Goal: Task Accomplishment & Management: Complete application form

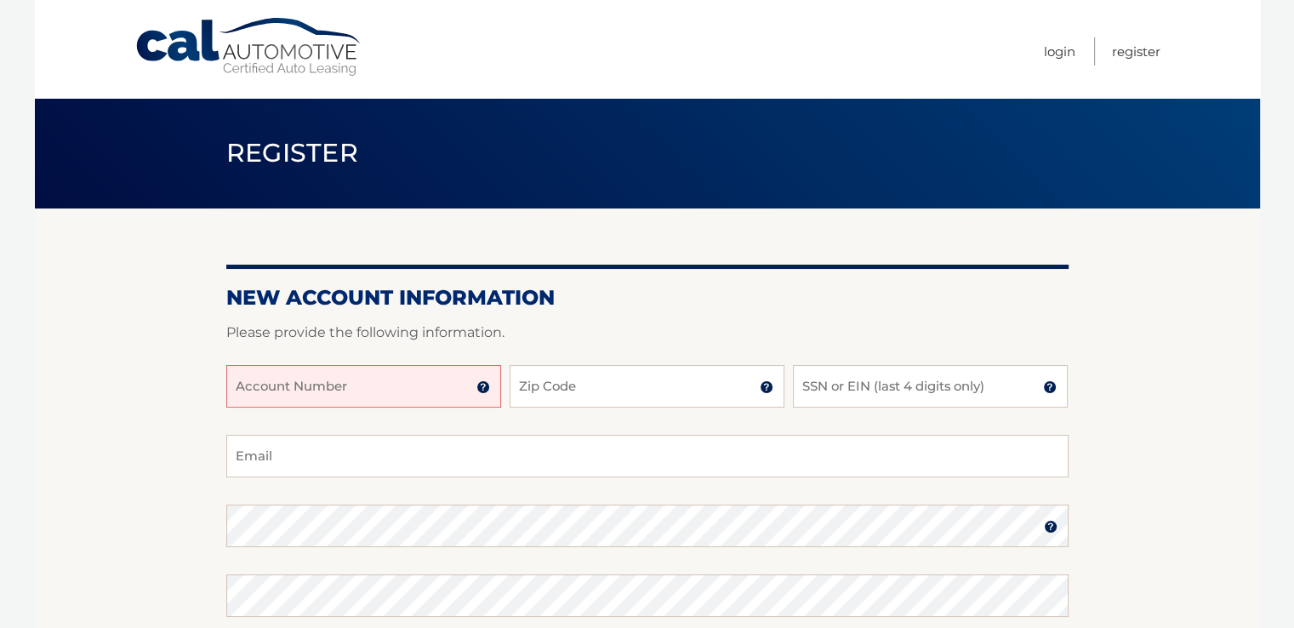
click at [421, 384] on input "Account Number" at bounding box center [363, 386] width 275 height 43
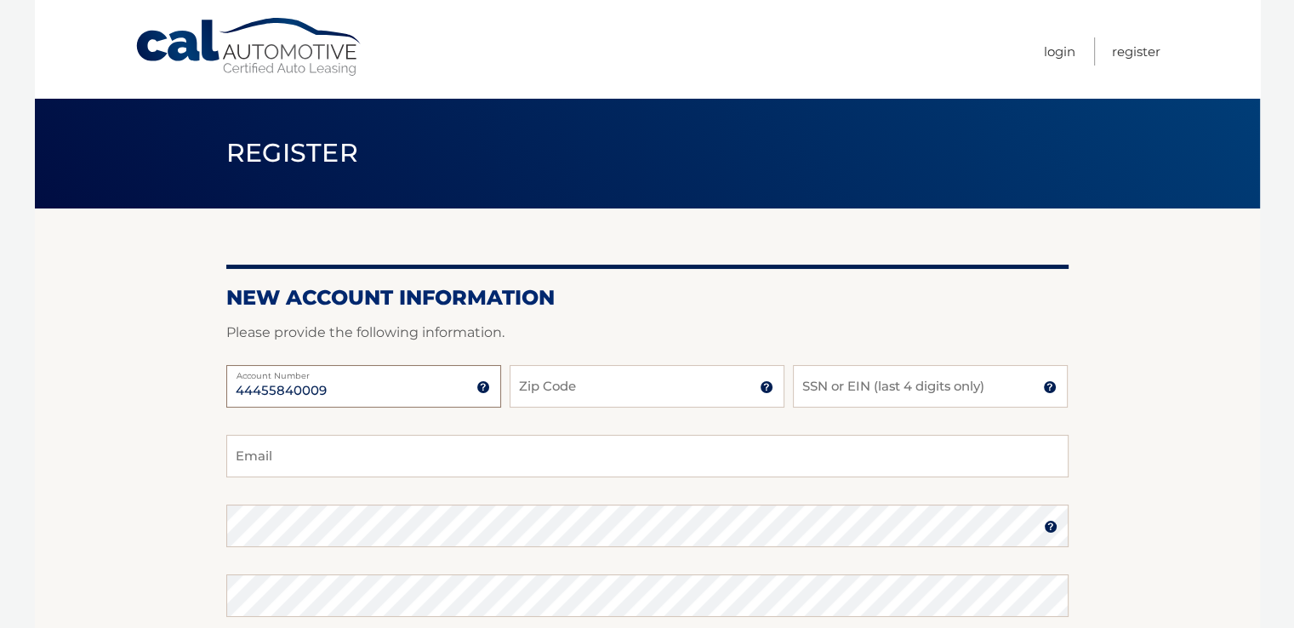
type input "44455840009"
click at [610, 379] on input "Zip Code" at bounding box center [646, 386] width 275 height 43
type input "11767"
type input "[EMAIL_ADDRESS][DOMAIN_NAME]"
click at [823, 389] on input "SSN or EIN (last 4 digits only)" at bounding box center [930, 386] width 275 height 43
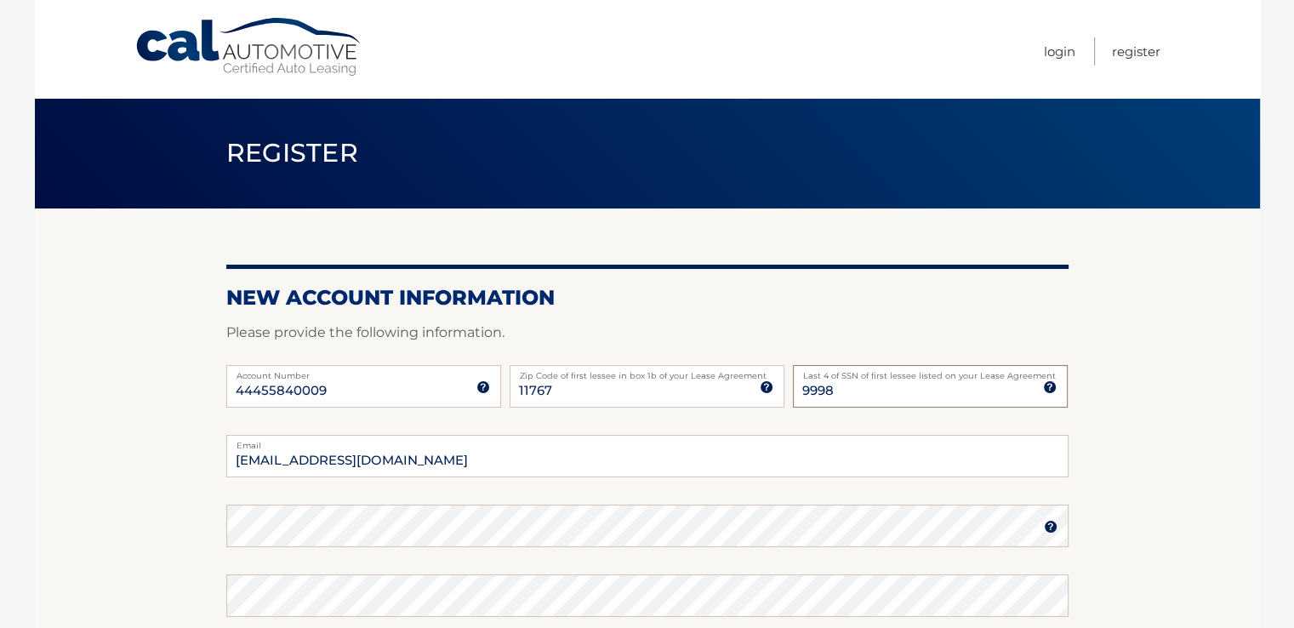
type input "9998"
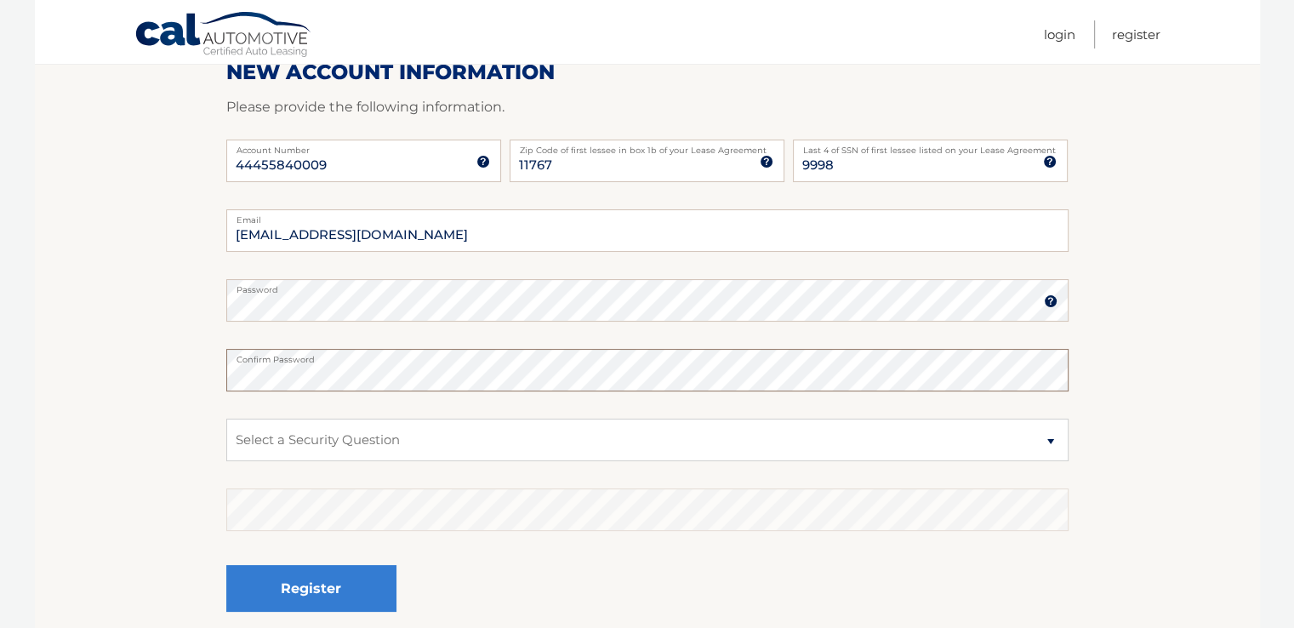
scroll to position [227, 0]
click at [443, 435] on select "Select a Security Question What was the name of your elementary school? What is…" at bounding box center [647, 438] width 842 height 43
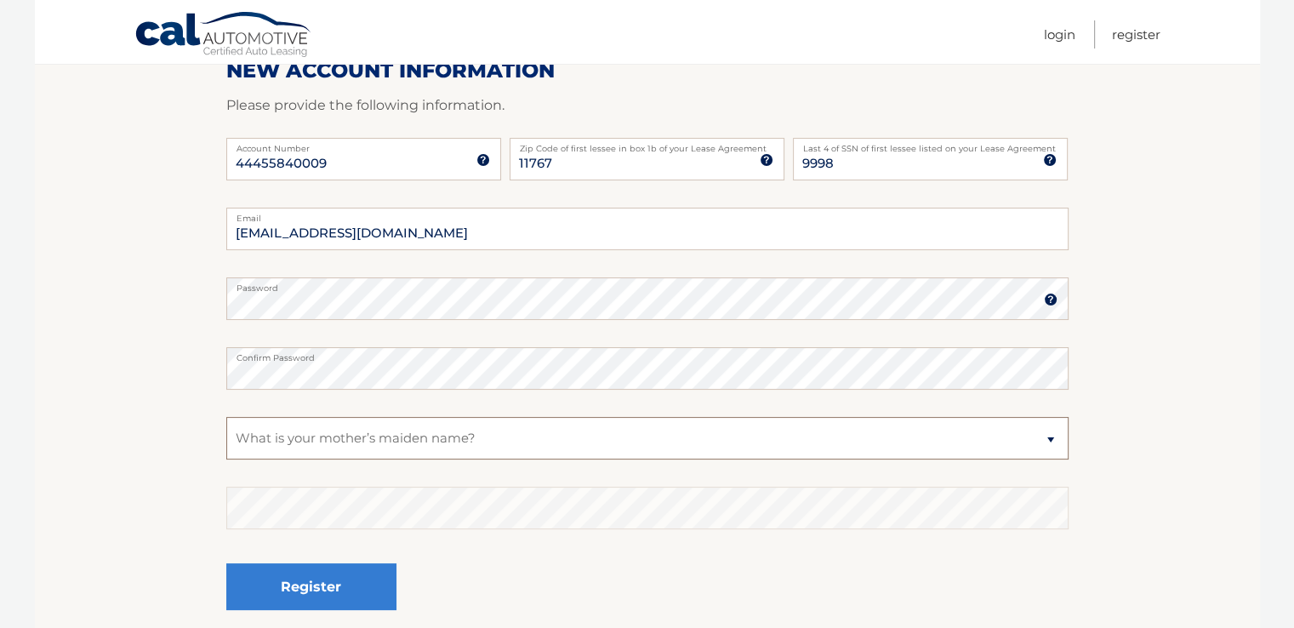
click at [226, 417] on select "Select a Security Question What was the name of your elementary school? What is…" at bounding box center [647, 438] width 842 height 43
click at [539, 447] on select "Select a Security Question What was the name of your elementary school? What is…" at bounding box center [647, 438] width 842 height 43
select select "1"
click at [226, 417] on select "Select a Security Question What was the name of your elementary school? What is…" at bounding box center [647, 438] width 842 height 43
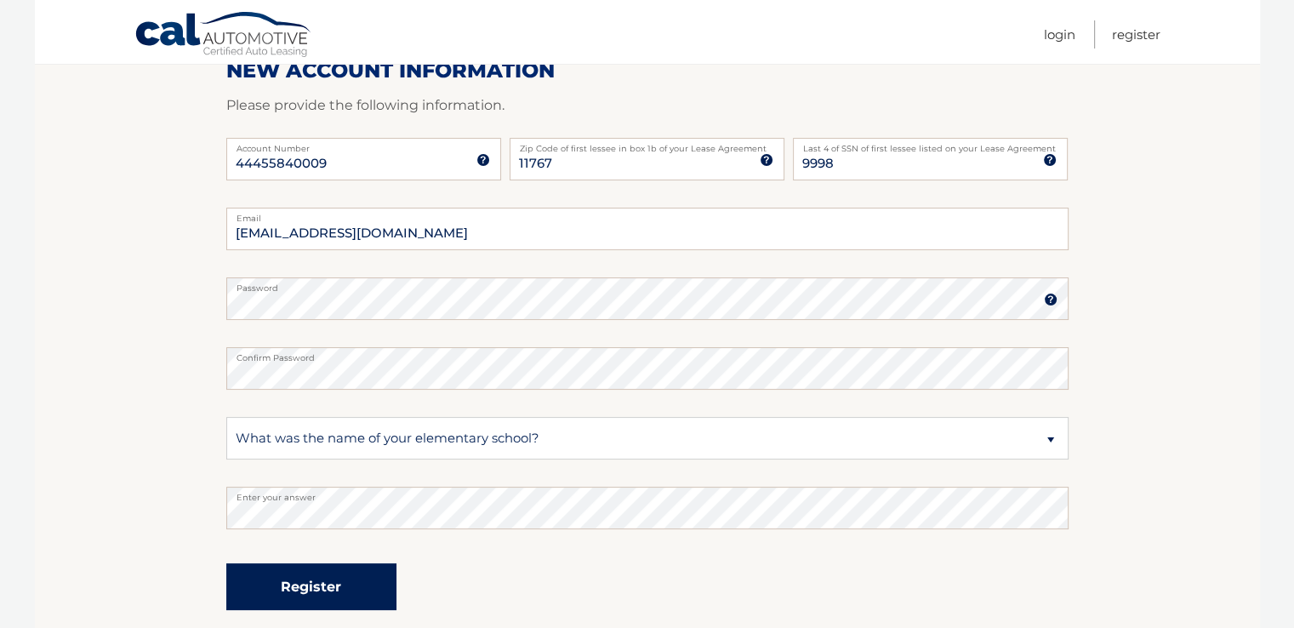
click at [270, 586] on button "Register" at bounding box center [311, 586] width 170 height 47
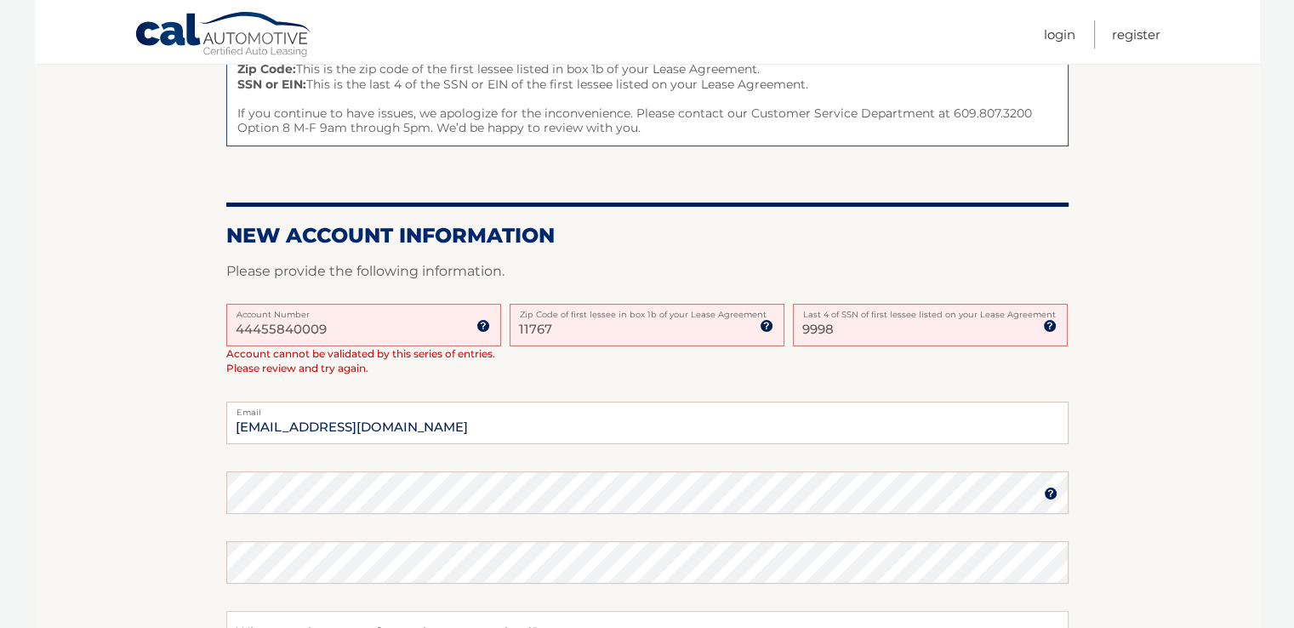
scroll to position [269, 0]
click at [840, 327] on input "9998" at bounding box center [930, 325] width 275 height 43
type input "9"
type input "5159"
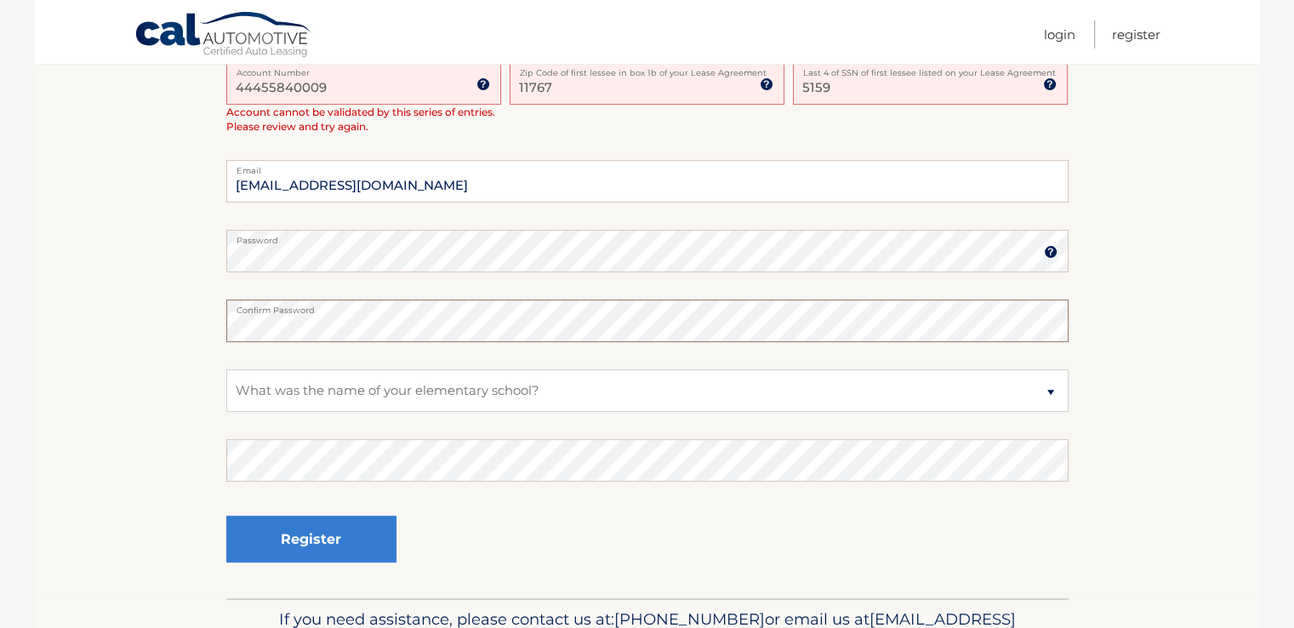
scroll to position [513, 0]
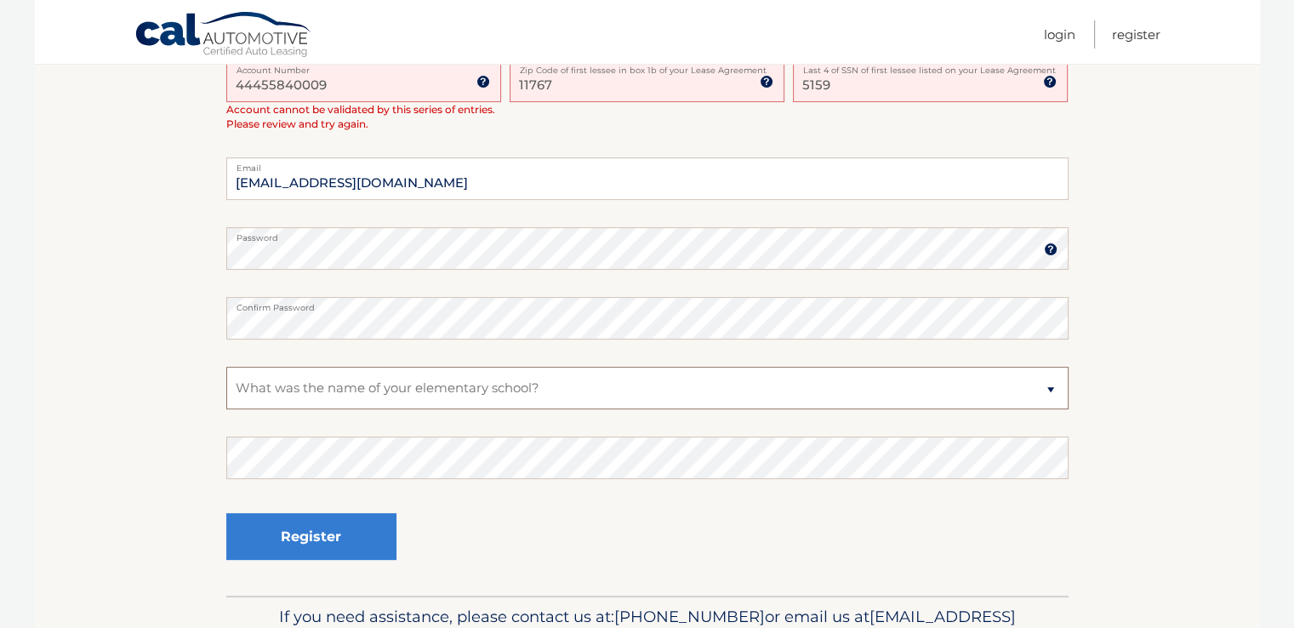
click at [503, 389] on select "Select a Security Question What was the name of your elementary school? What is…" at bounding box center [647, 388] width 842 height 43
click at [226, 367] on select "Select a Security Question What was the name of your elementary school? What is…" at bounding box center [647, 388] width 842 height 43
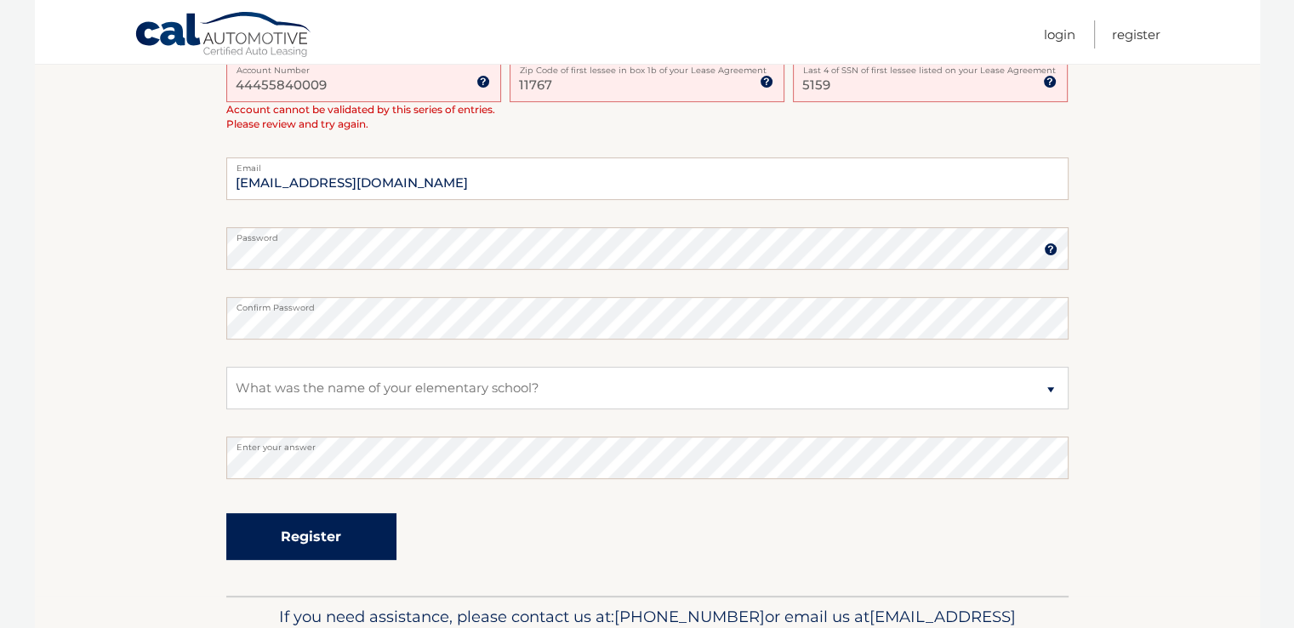
click at [323, 532] on button "Register" at bounding box center [311, 536] width 170 height 47
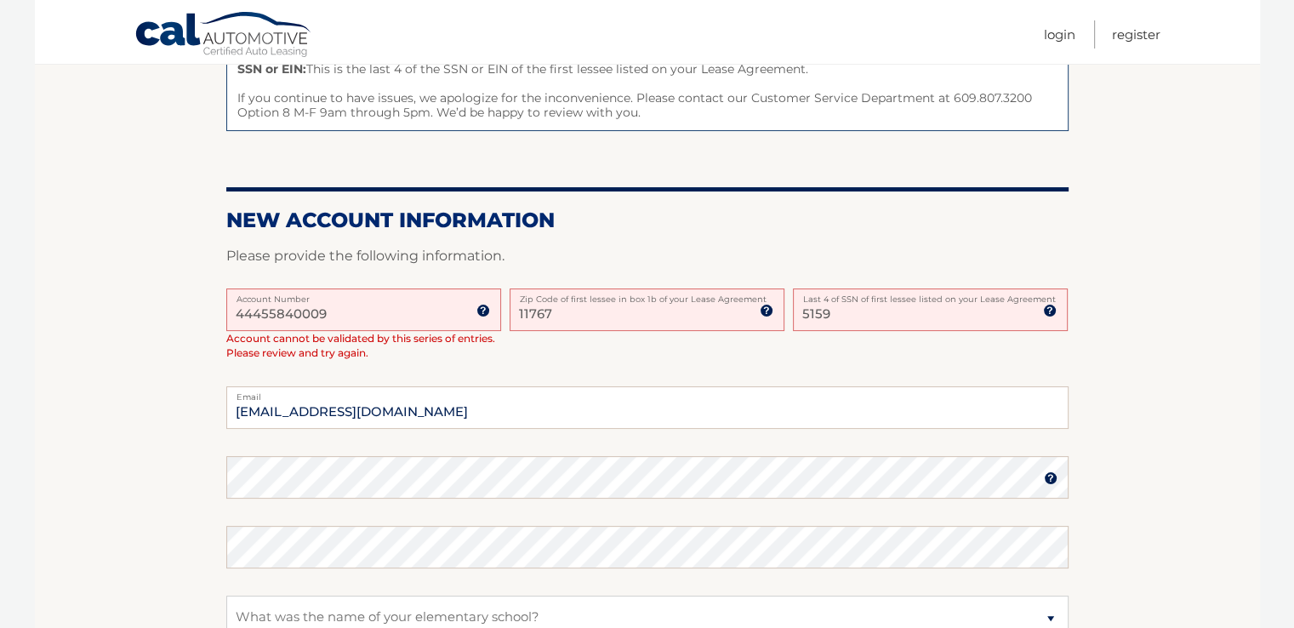
scroll to position [285, 0]
click at [482, 310] on img at bounding box center [483, 310] width 14 height 14
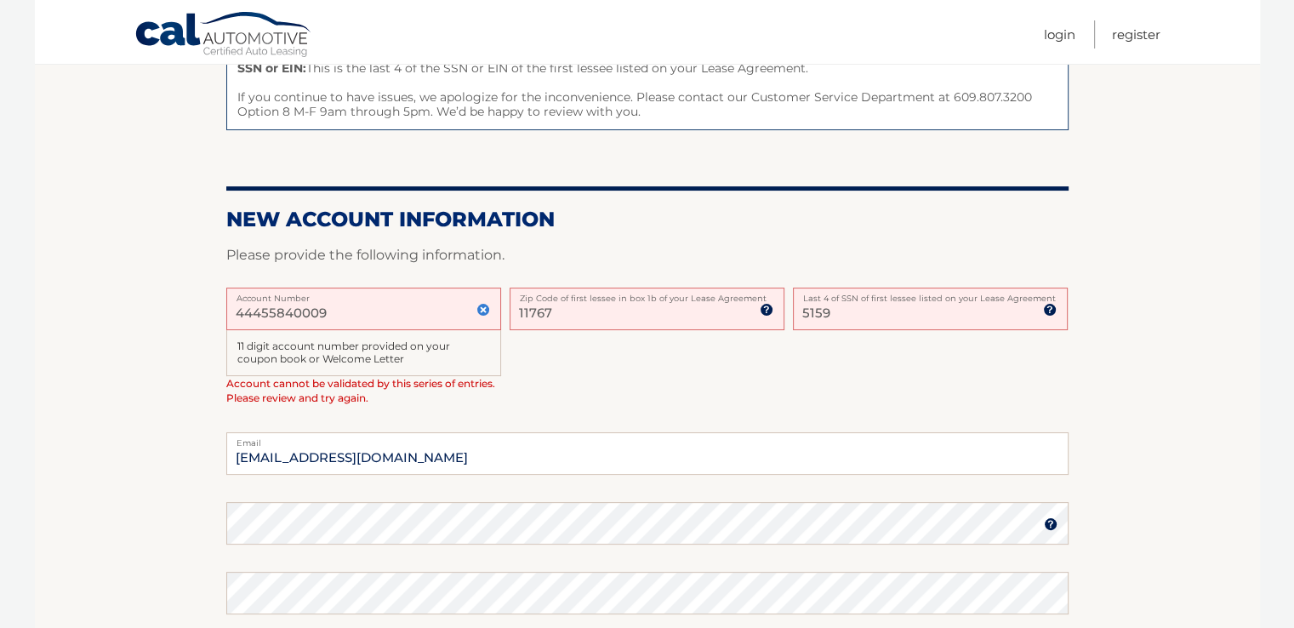
click at [831, 313] on input "5159" at bounding box center [930, 308] width 275 height 43
type input "5"
type input "0"
type input "9998"
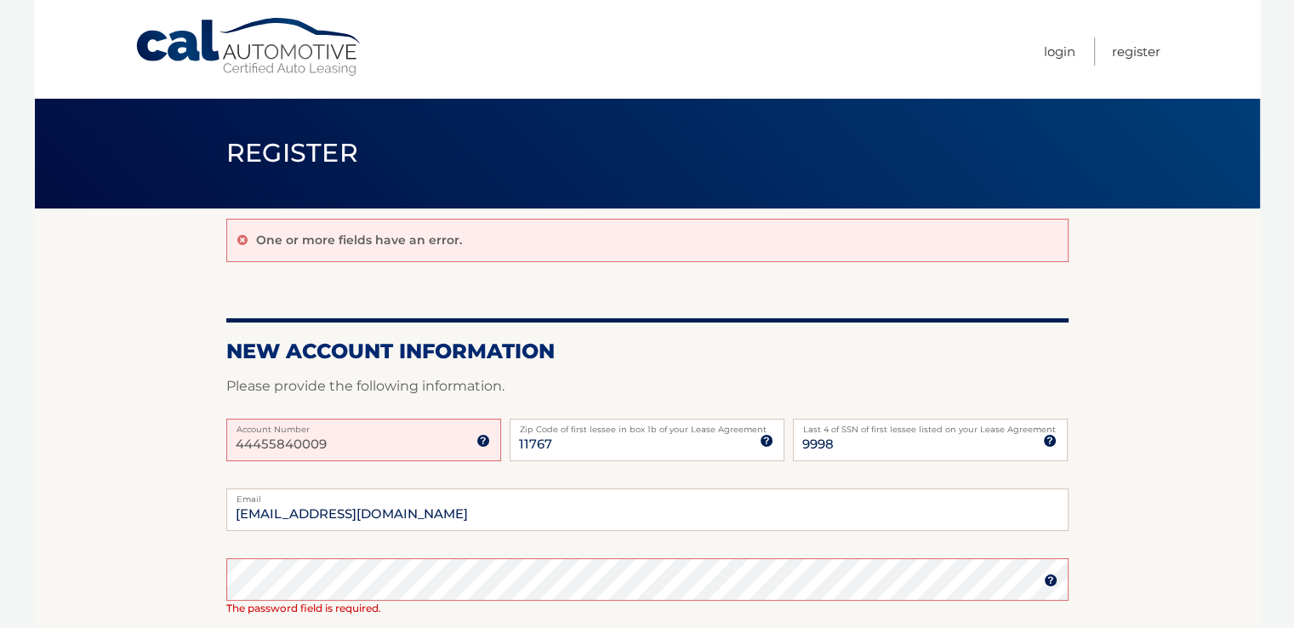
click at [337, 441] on input "44455840009" at bounding box center [363, 439] width 275 height 43
click at [316, 441] on input "44455840009" at bounding box center [363, 439] width 275 height 43
type input "44455840009"
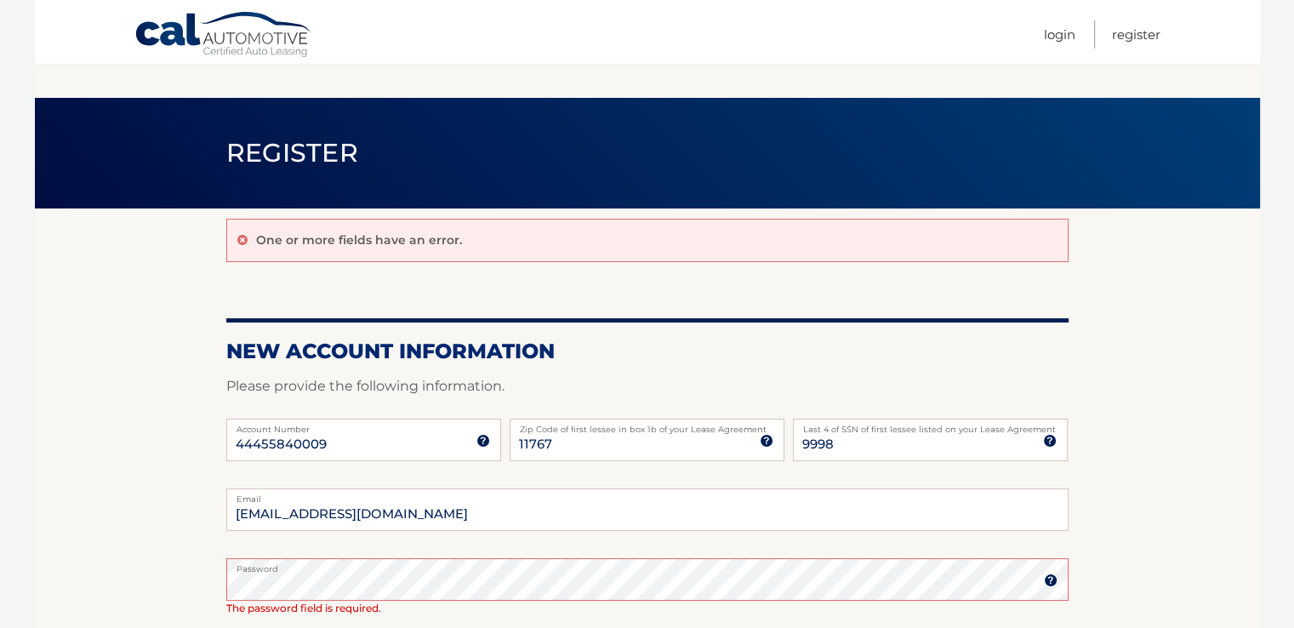
scroll to position [349, 0]
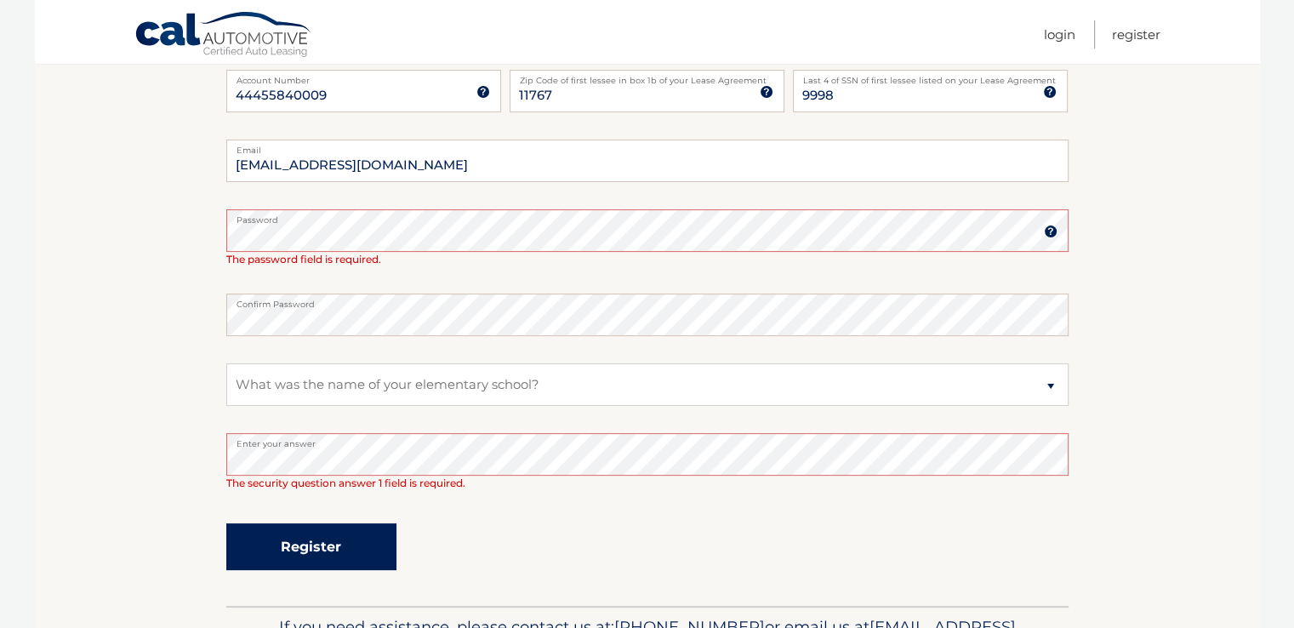
click at [313, 547] on button "Register" at bounding box center [311, 546] width 170 height 47
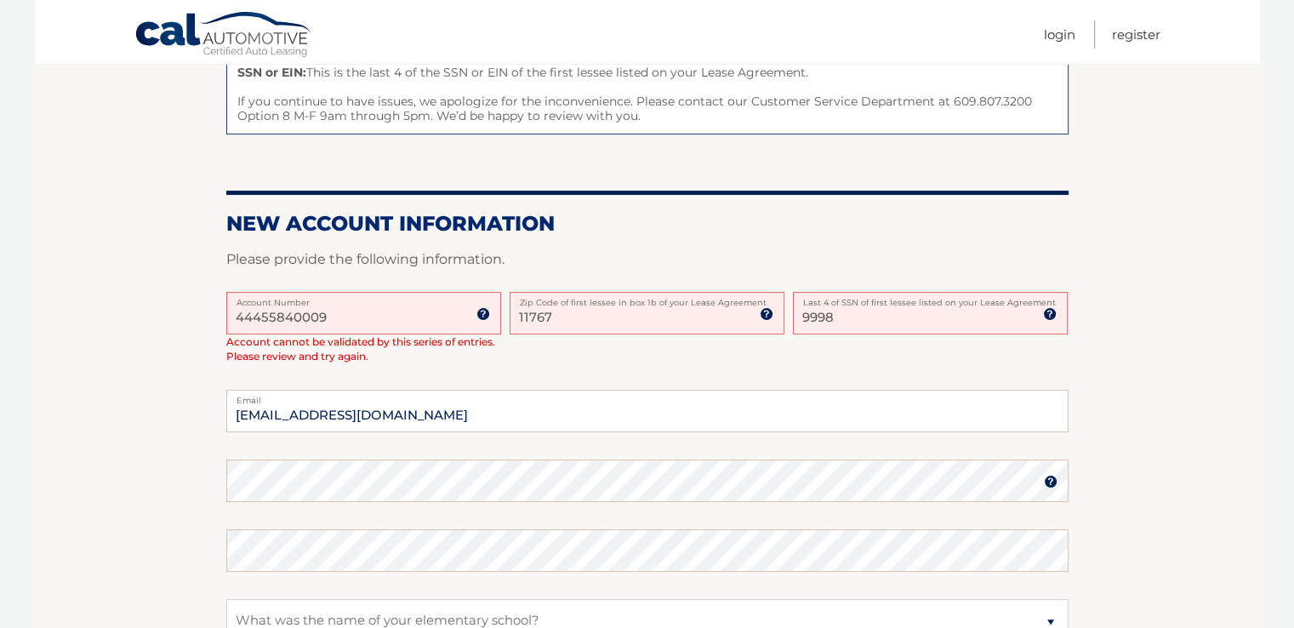
scroll to position [283, 0]
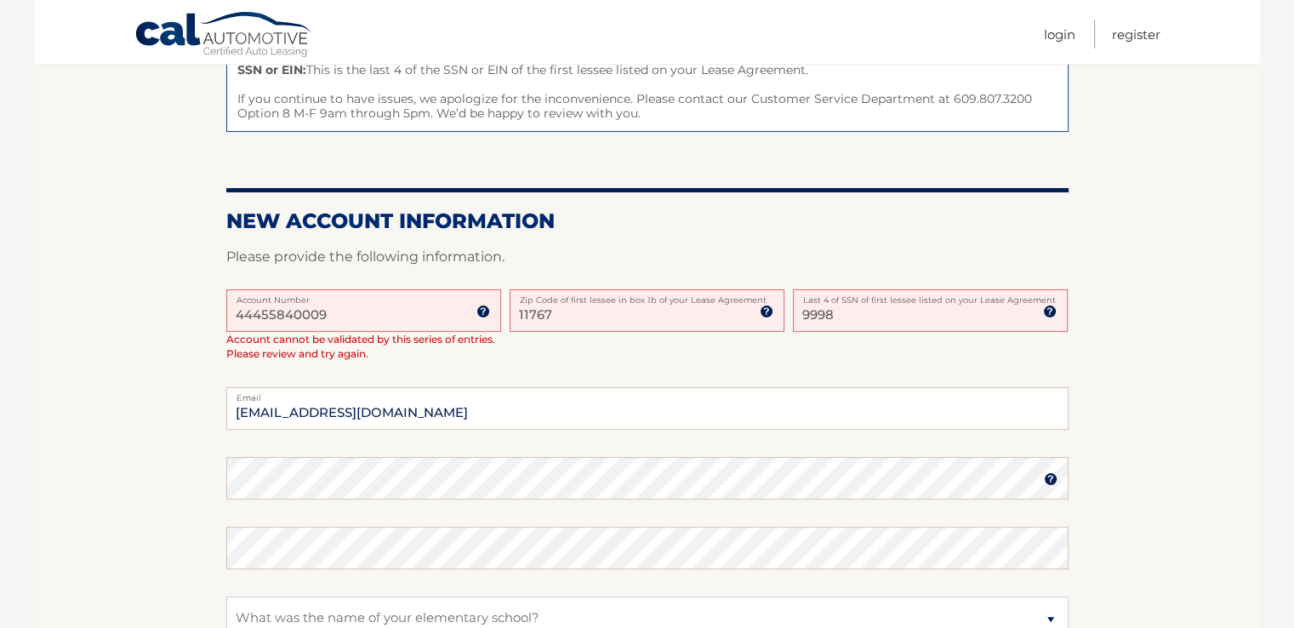
click at [844, 312] on input "9998" at bounding box center [930, 310] width 275 height 43
type input "9"
type input "5195"
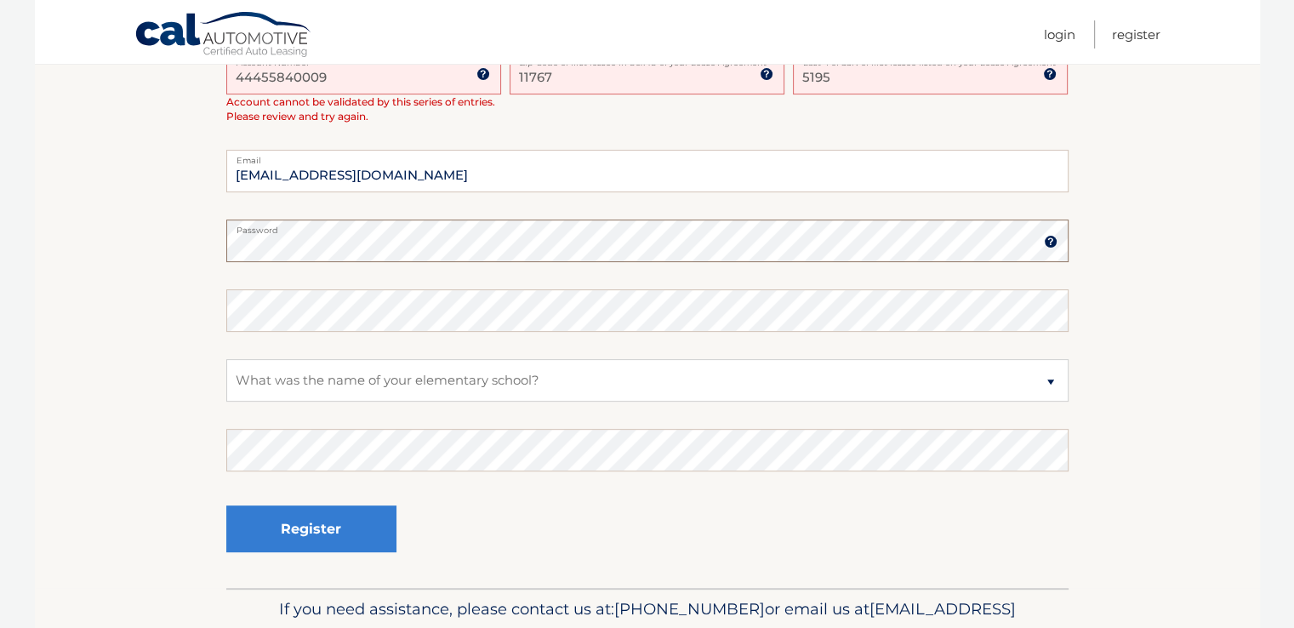
scroll to position [521, 0]
click at [567, 75] on input "11767" at bounding box center [646, 73] width 275 height 43
click at [868, 84] on input "5195" at bounding box center [930, 73] width 275 height 43
click at [1048, 74] on img at bounding box center [1050, 74] width 14 height 14
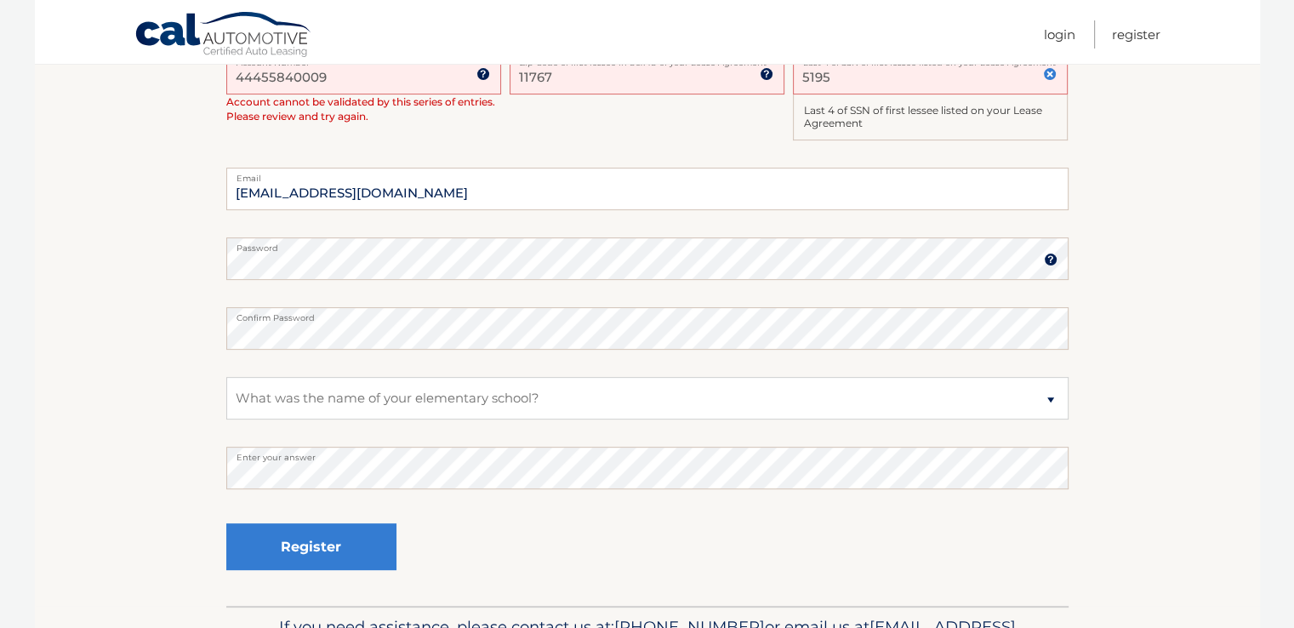
click at [350, 77] on input "44455840009" at bounding box center [363, 73] width 275 height 43
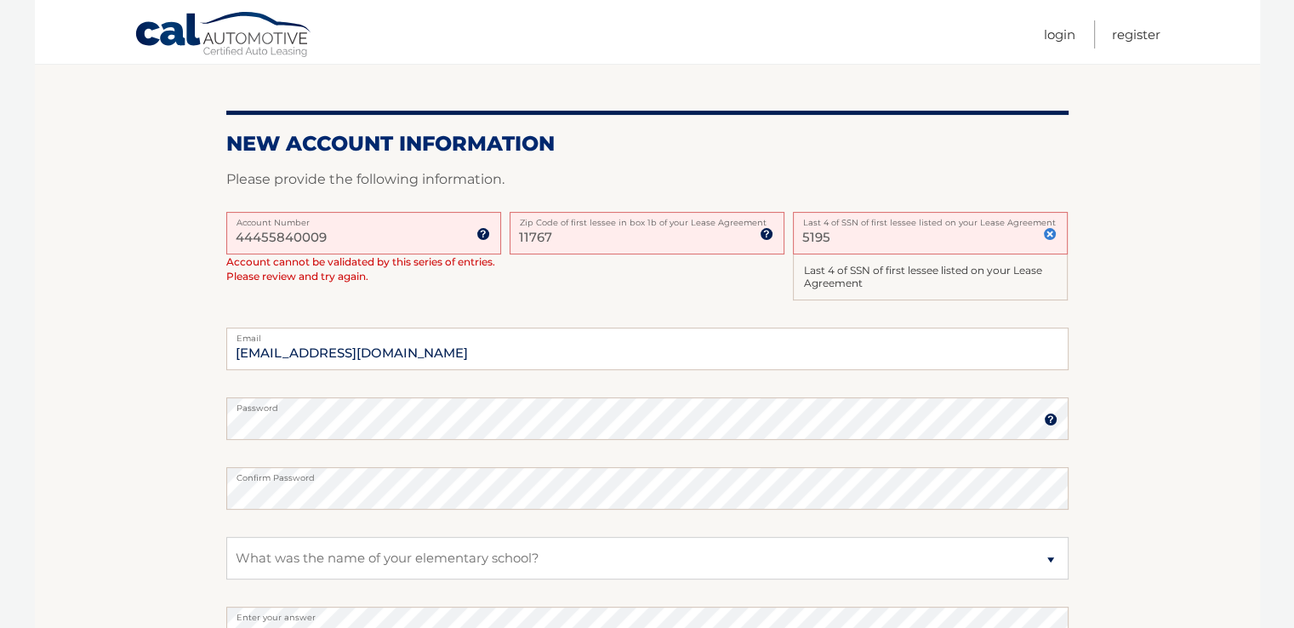
scroll to position [362, 0]
click at [481, 229] on img at bounding box center [483, 232] width 14 height 14
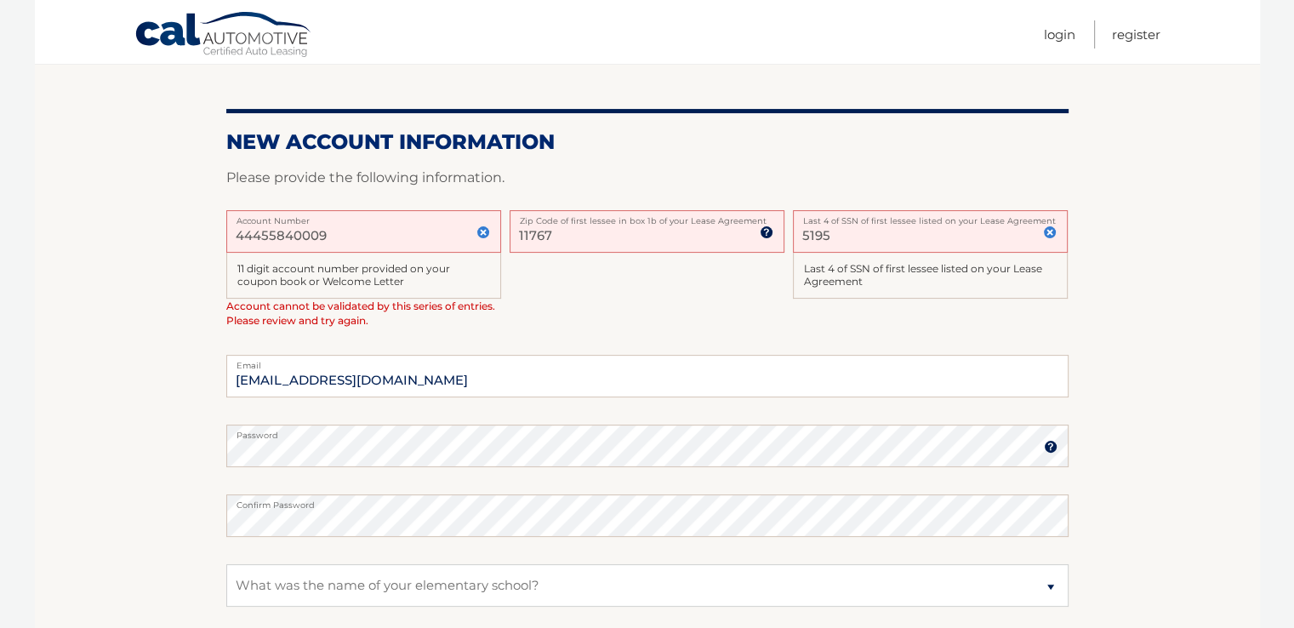
click at [331, 230] on input "44455840009" at bounding box center [363, 231] width 275 height 43
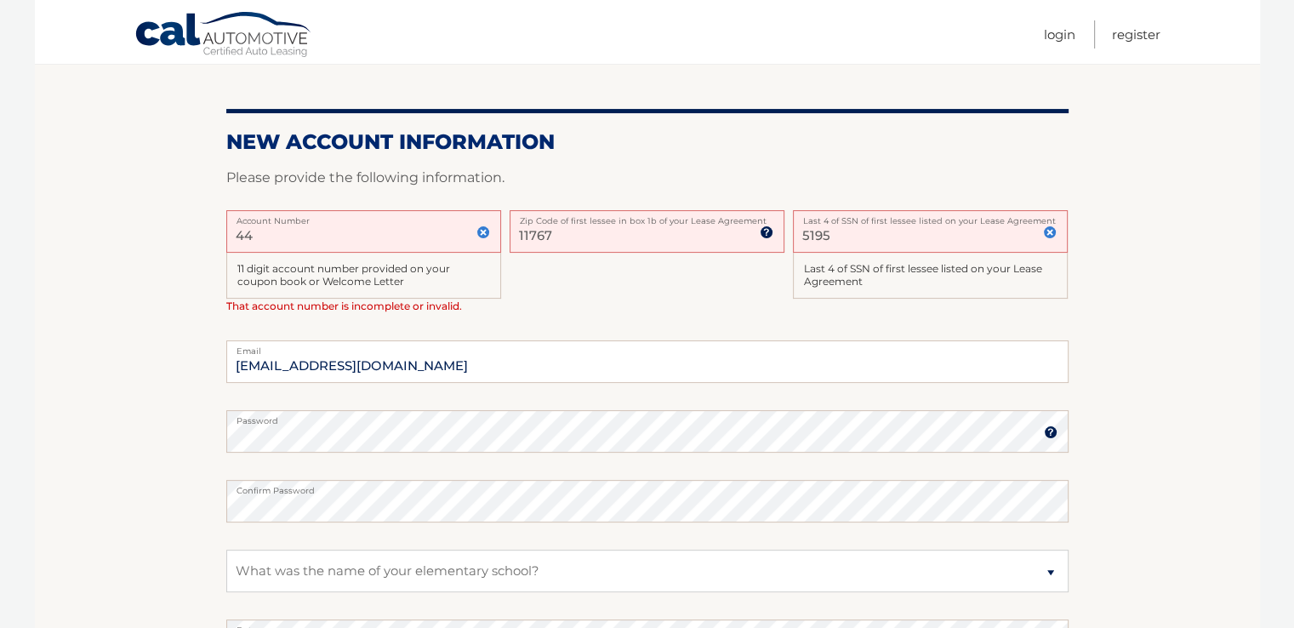
type input "4"
type input "44455840009"
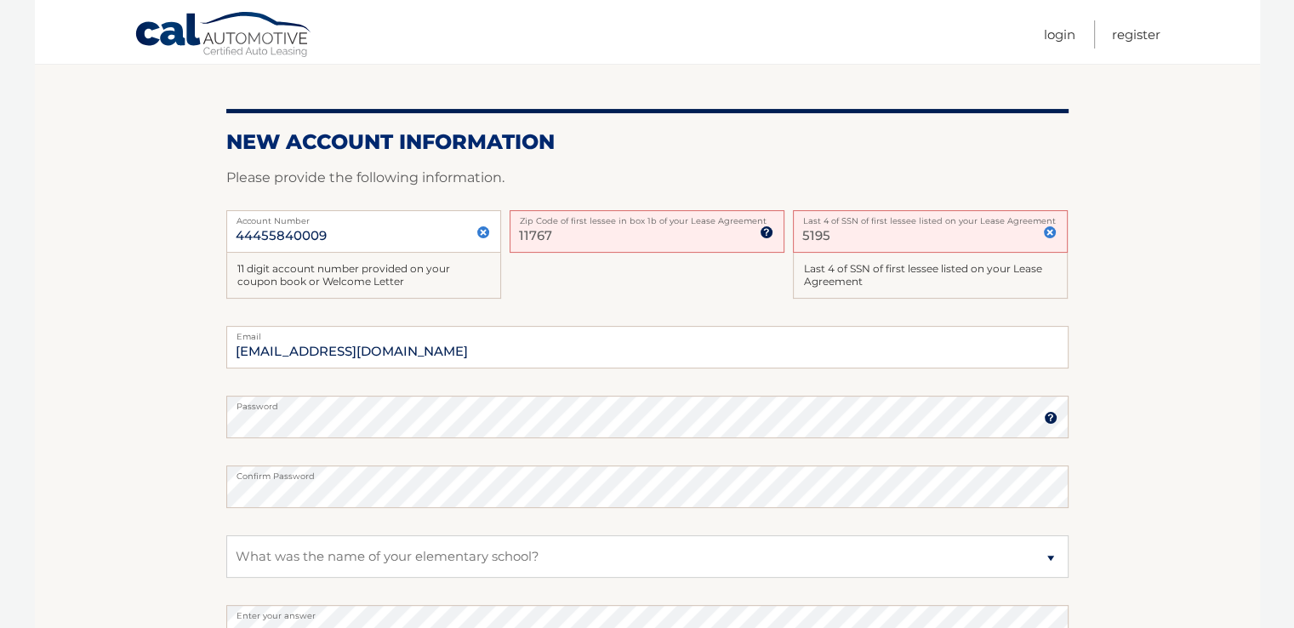
click at [1050, 227] on img at bounding box center [1050, 232] width 14 height 14
click at [845, 225] on input "5195" at bounding box center [930, 231] width 275 height 43
type input "5"
click at [475, 347] on input "[EMAIL_ADDRESS][DOMAIN_NAME]" at bounding box center [647, 347] width 842 height 43
click at [872, 232] on input "5195" at bounding box center [930, 231] width 275 height 43
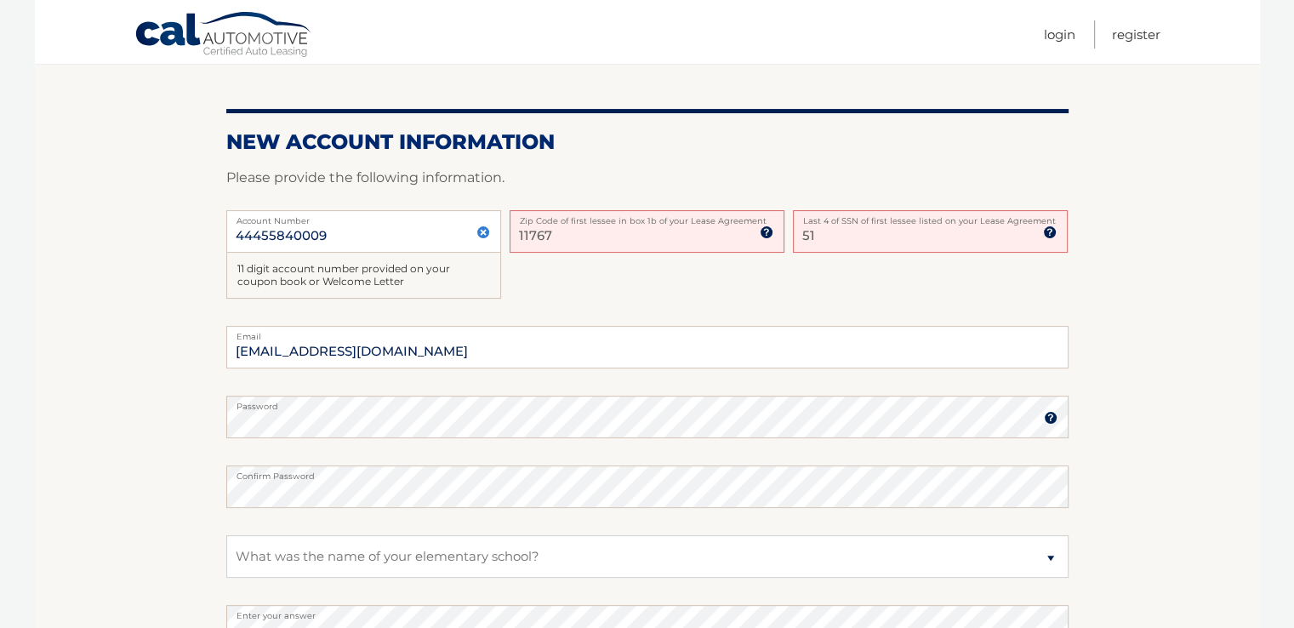
type input "5"
type input "0"
click at [1051, 235] on img at bounding box center [1050, 232] width 14 height 14
click at [988, 236] on input "SSN or EIN (last 4 digits only)" at bounding box center [930, 231] width 275 height 43
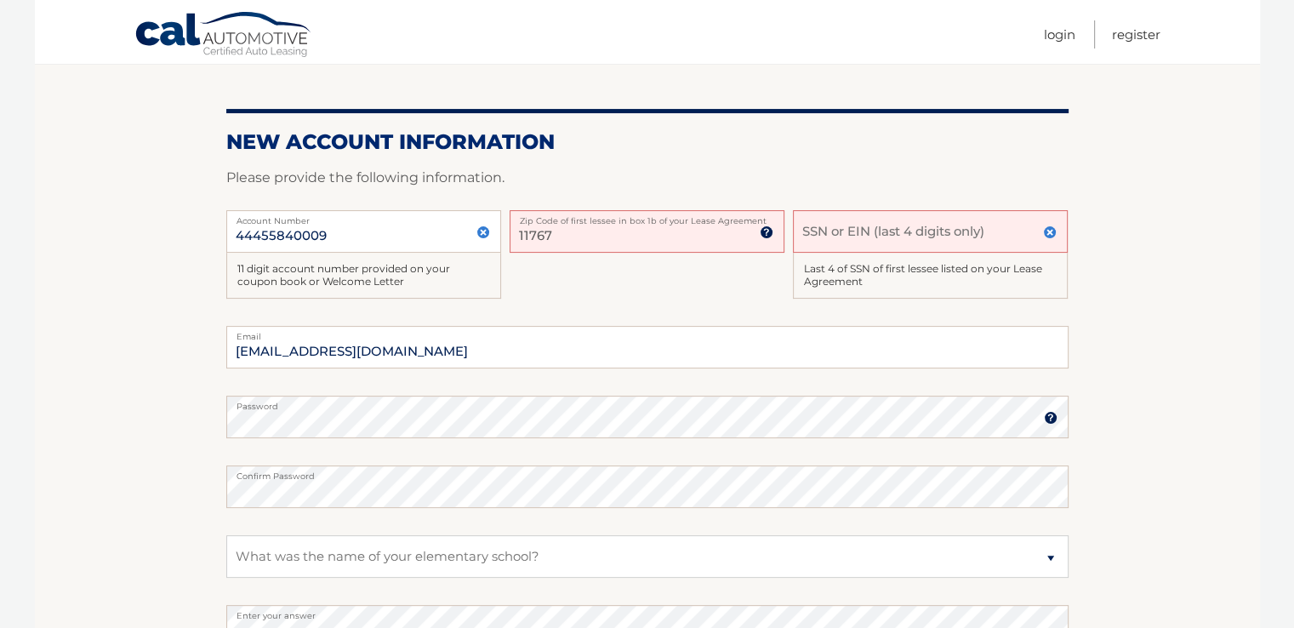
click at [988, 236] on input "SSN or EIN (last 4 digits only)" at bounding box center [930, 231] width 275 height 43
click at [875, 225] on input "SSN or EIN (last 4 digits only)" at bounding box center [930, 231] width 275 height 43
click at [916, 224] on input "SSN or EIN (last 4 digits only)" at bounding box center [930, 231] width 275 height 43
click at [1048, 235] on img at bounding box center [1050, 232] width 14 height 14
click at [849, 248] on input "SSN or EIN (last 4 digits only)" at bounding box center [930, 231] width 275 height 43
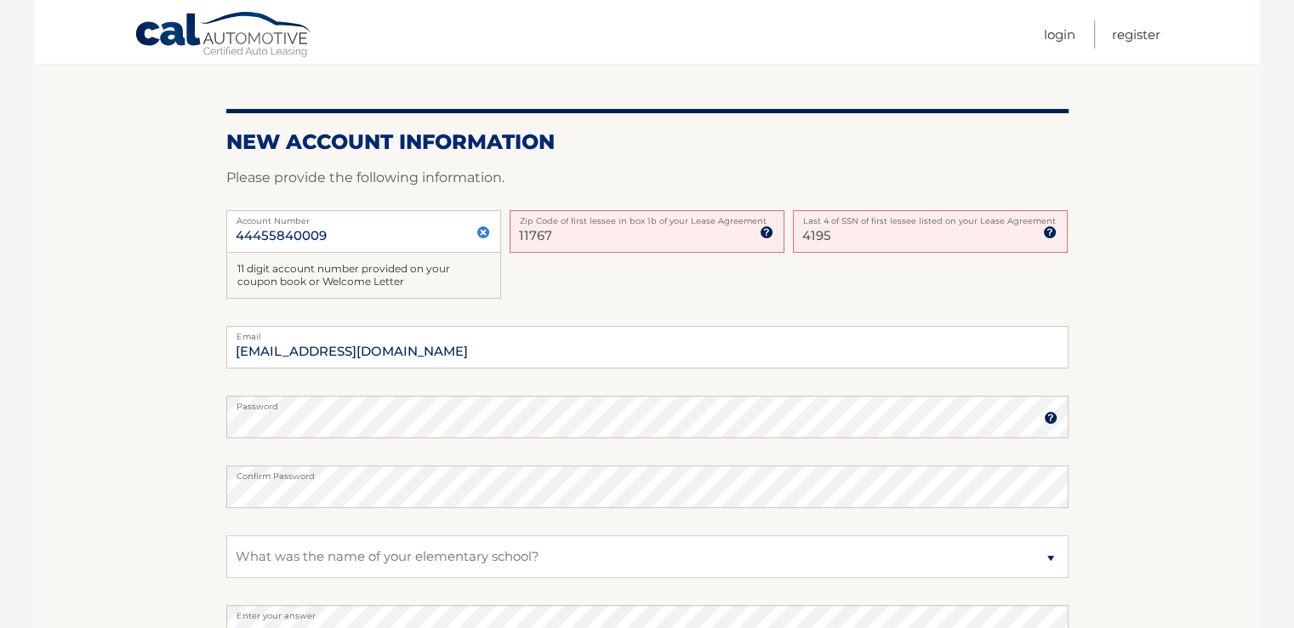
type input "4195"
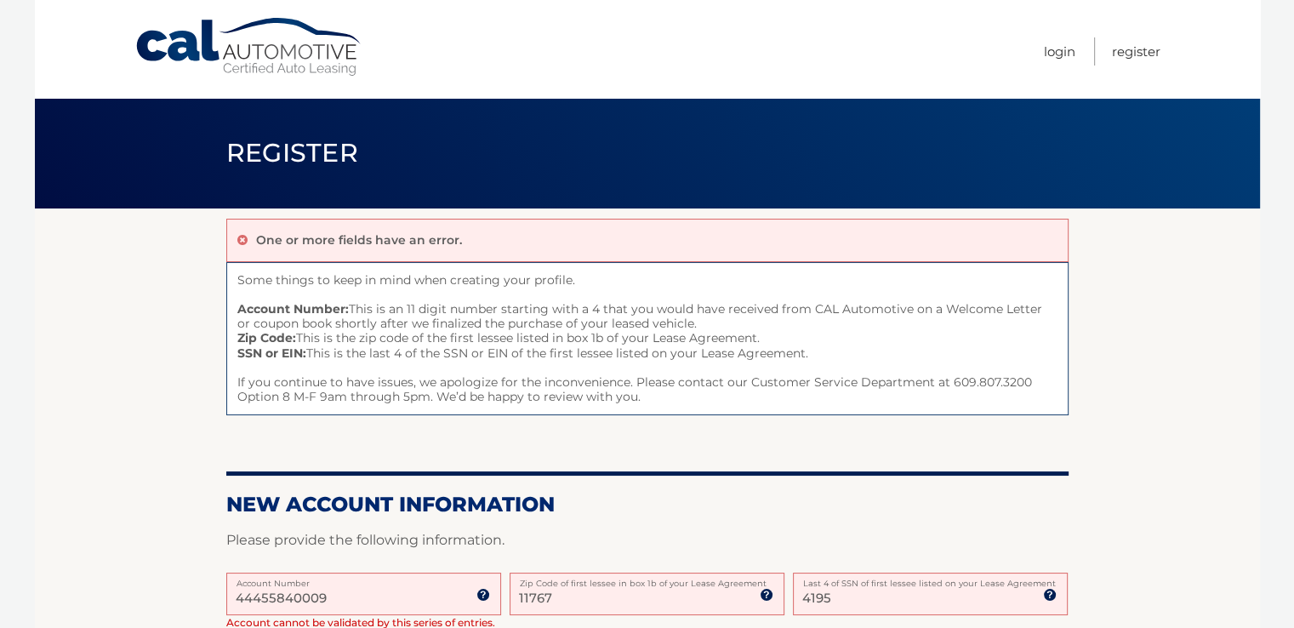
click at [857, 605] on input "4195" at bounding box center [930, 593] width 275 height 43
type input "4"
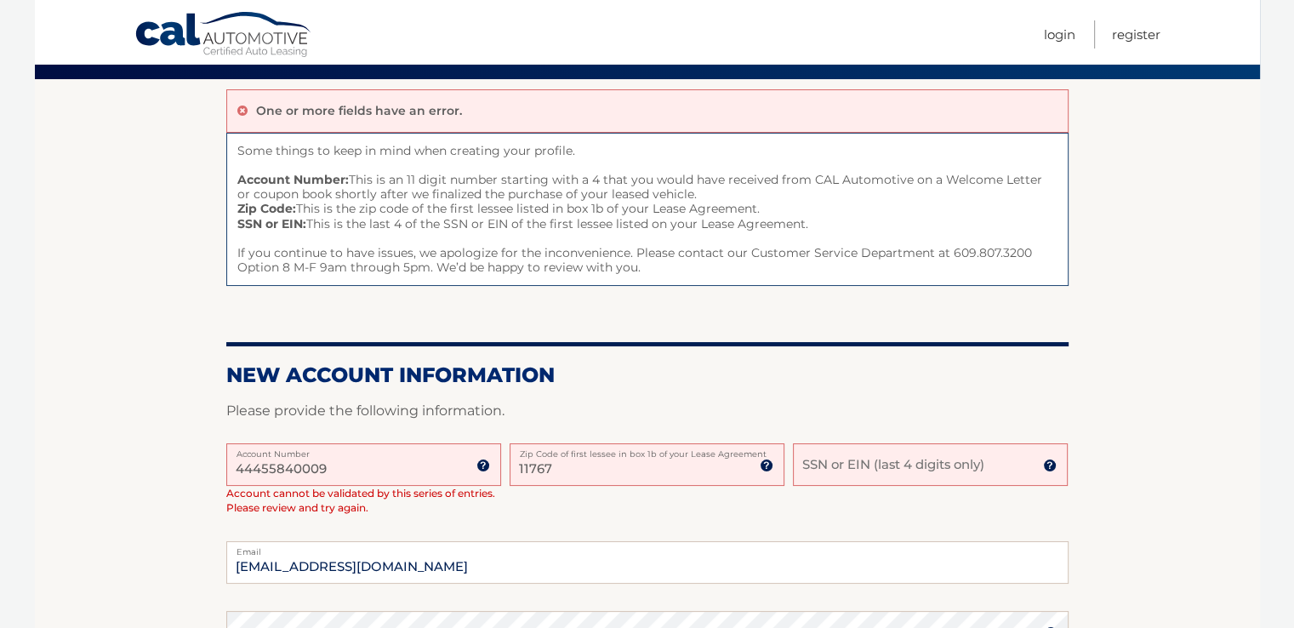
scroll to position [124, 0]
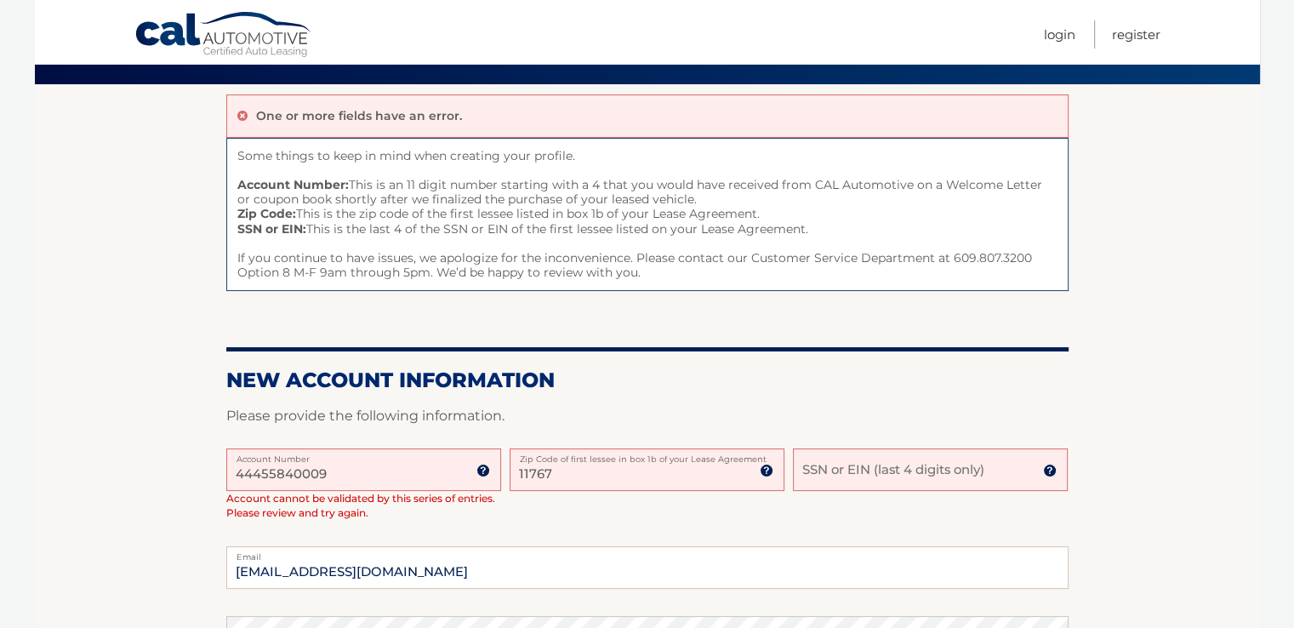
click at [988, 236] on span "Some things to keep in mind when creating your profile. Account Number: This is…" at bounding box center [647, 215] width 842 height 154
click at [836, 470] on input "SSN or EIN (last 4 digits only)" at bounding box center [930, 469] width 275 height 43
type input "5"
type input "0156"
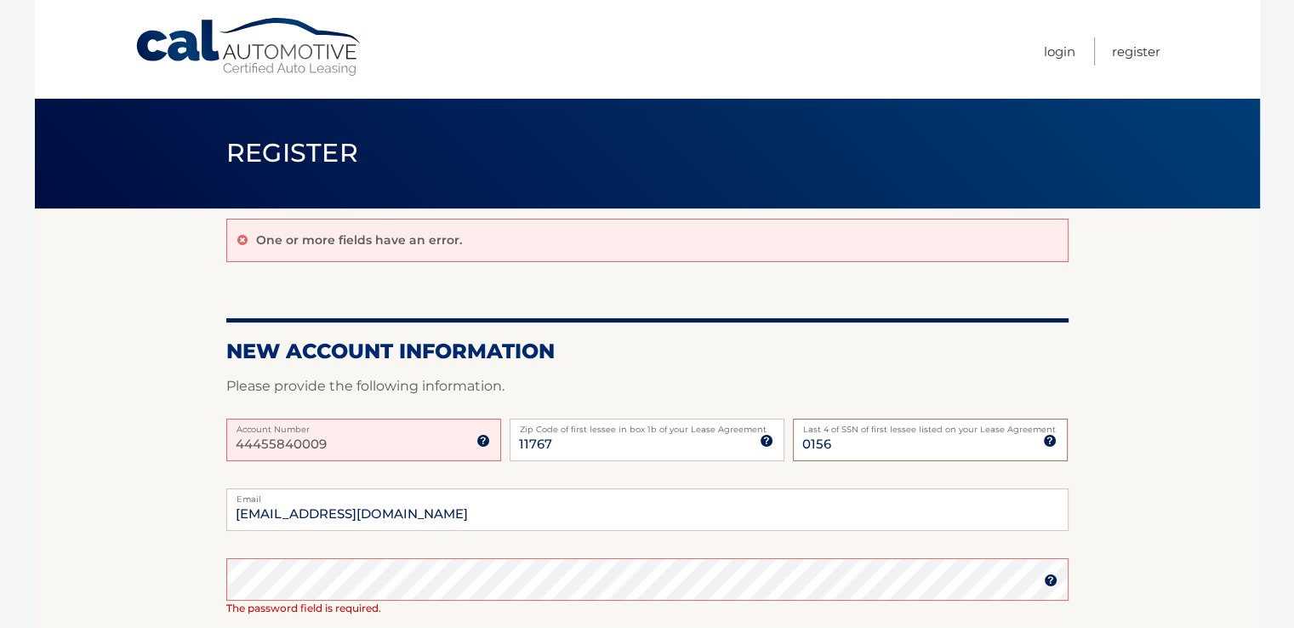
click at [845, 441] on input "0156" at bounding box center [930, 439] width 275 height 43
type input "0"
click at [388, 447] on input "44455840009" at bounding box center [363, 439] width 275 height 43
click at [837, 441] on input "SSN or EIN (last 4 digits only)" at bounding box center [930, 439] width 275 height 43
type input "1"
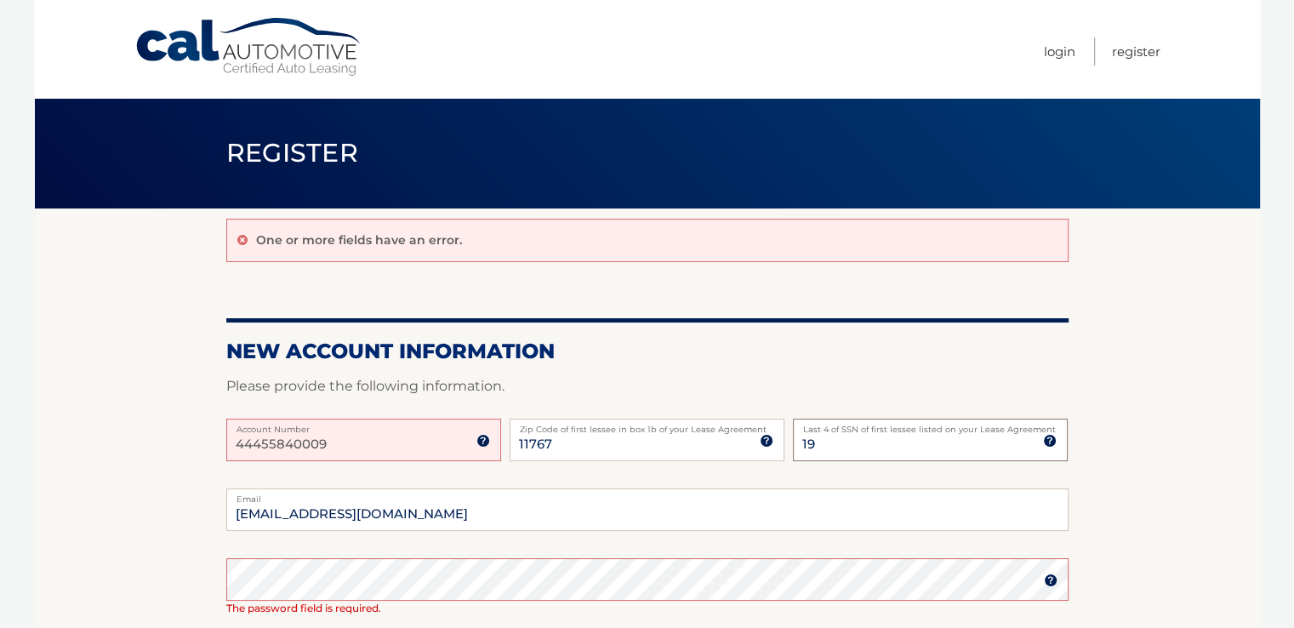
type input "1"
type input "5195"
click at [336, 444] on input "44455840009" at bounding box center [363, 439] width 275 height 43
type input "44455840009"
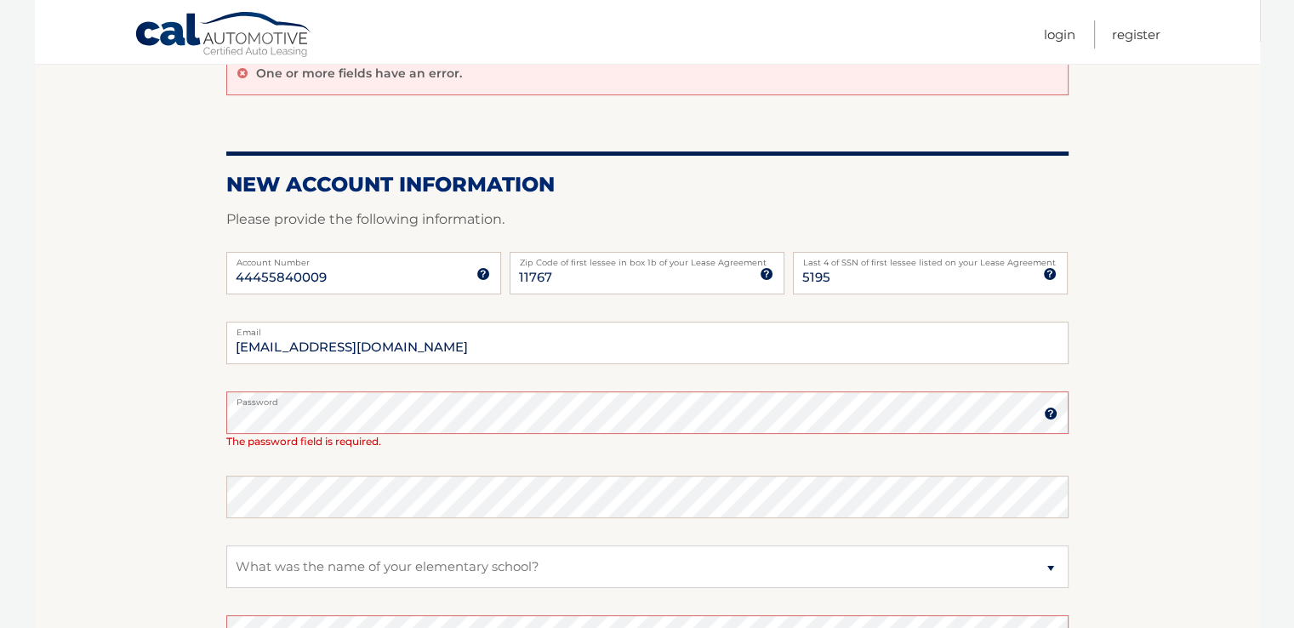
scroll to position [167, 0]
click at [609, 570] on select "Select a Security Question What was the name of your elementary school? What is…" at bounding box center [647, 566] width 842 height 43
click at [226, 545] on select "Select a Security Question What was the name of your elementary school? What is…" at bounding box center [647, 566] width 842 height 43
click at [1051, 416] on img at bounding box center [1051, 414] width 14 height 14
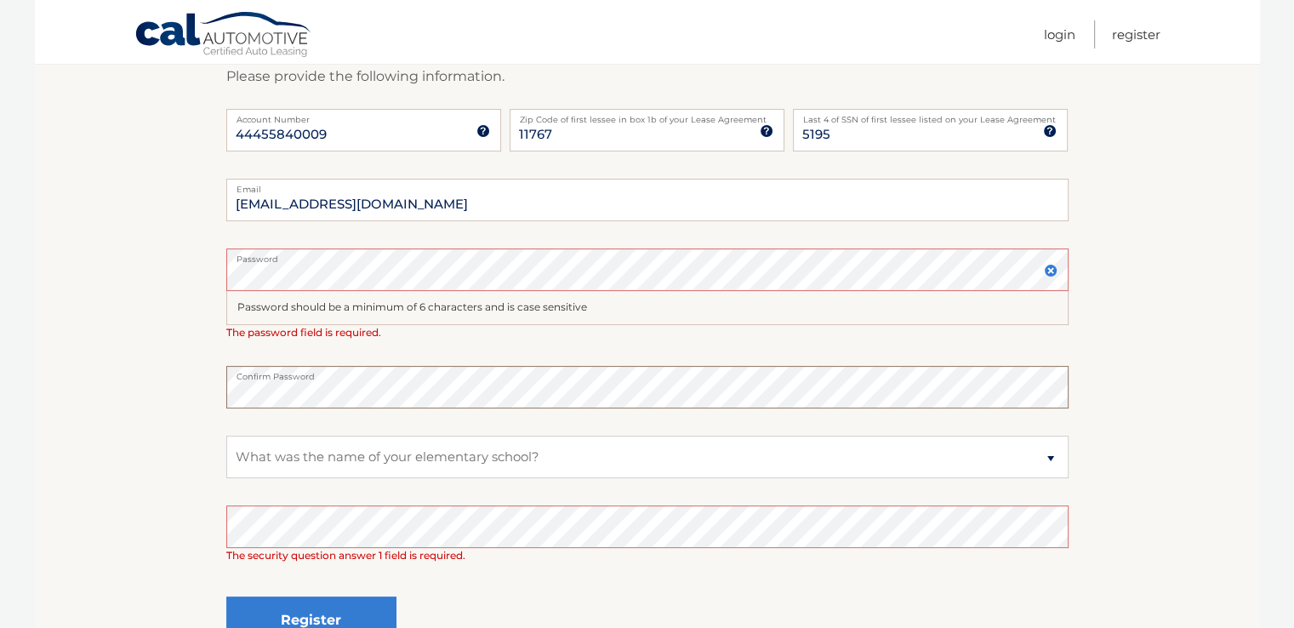
scroll to position [348, 0]
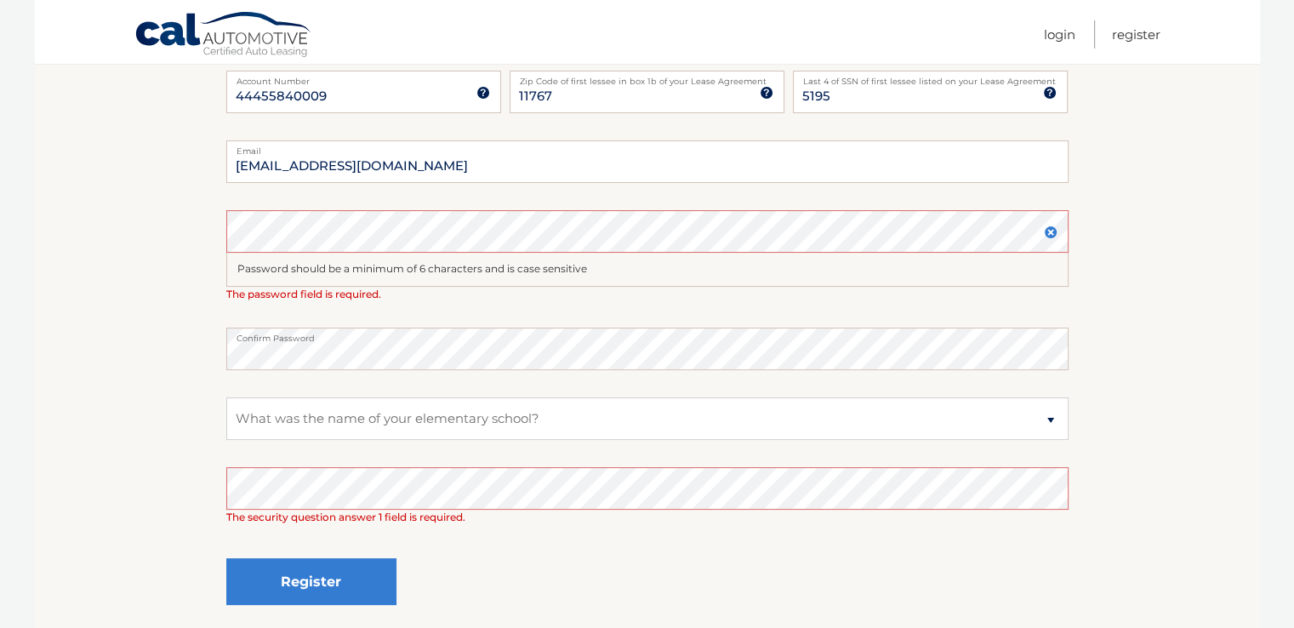
click at [384, 324] on fieldset "karendorwin106@gmail.com Email Password Password should be a minimum of 6 chara…" at bounding box center [647, 390] width 842 height 500
click at [1051, 229] on img at bounding box center [1051, 232] width 14 height 14
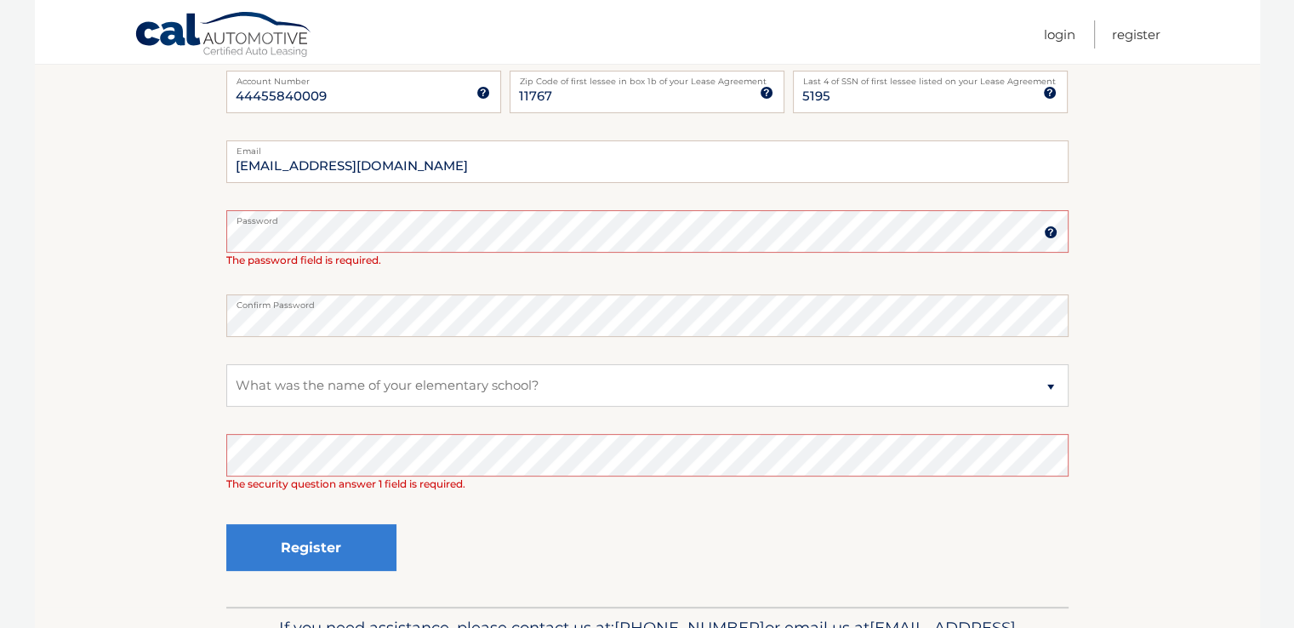
click at [1051, 229] on img at bounding box center [1051, 232] width 14 height 14
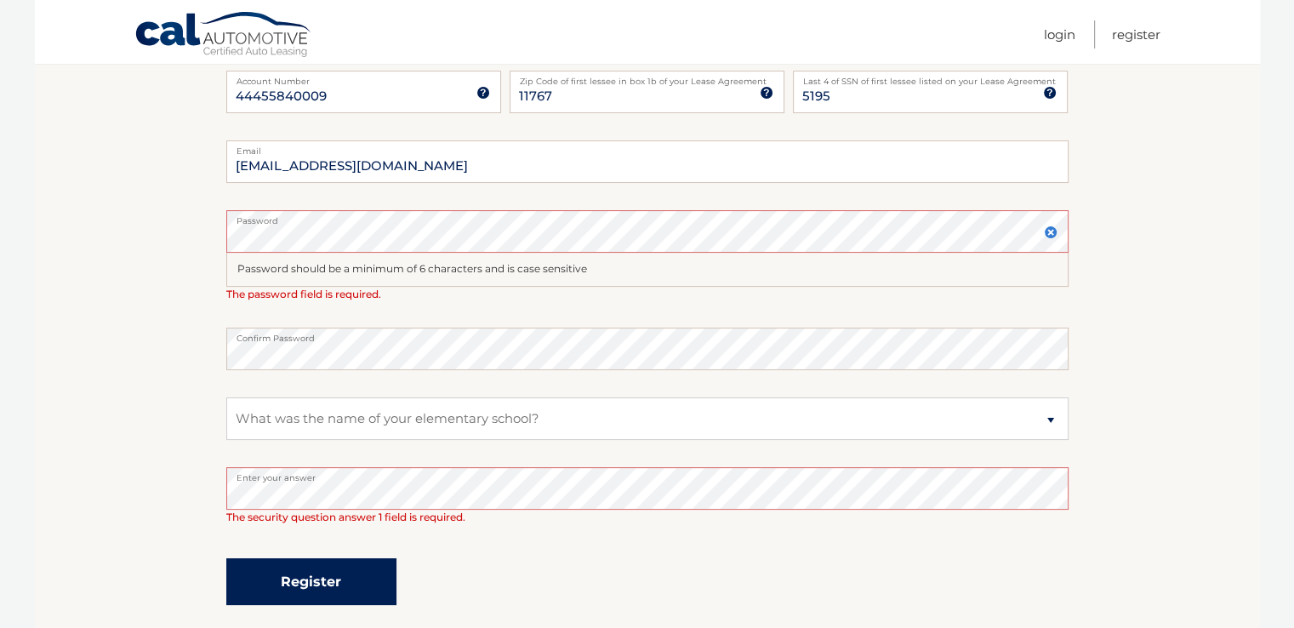
click at [316, 582] on button "Register" at bounding box center [311, 581] width 170 height 47
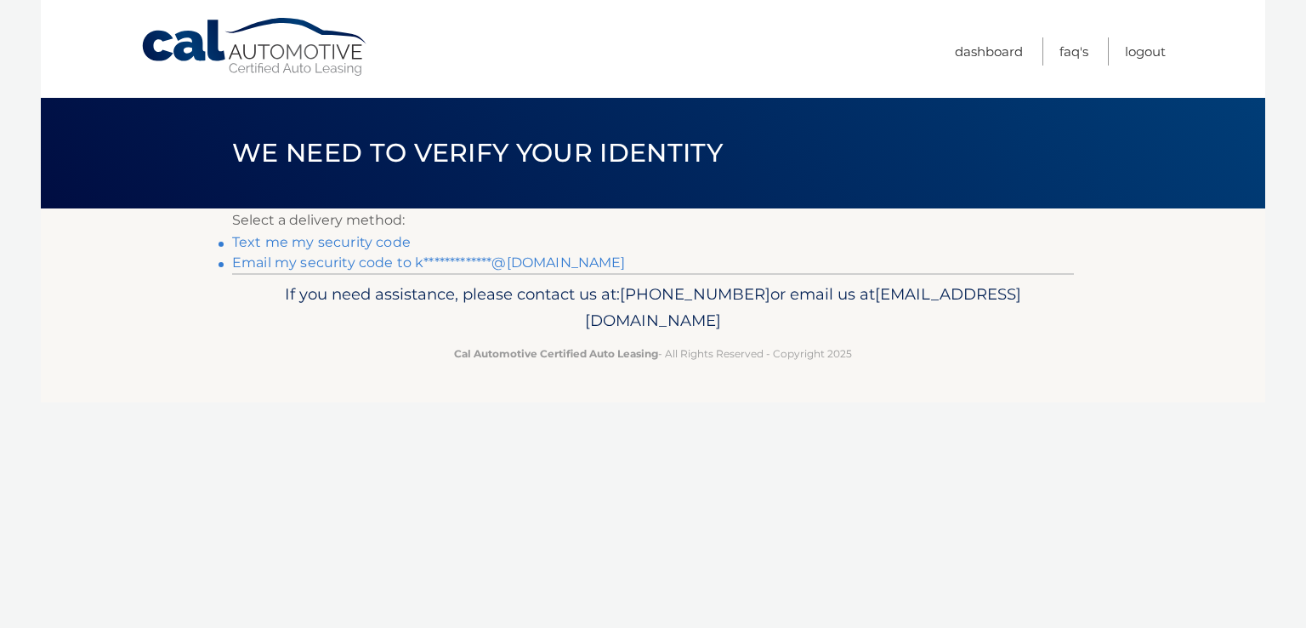
click at [313, 266] on link "**********" at bounding box center [429, 262] width 394 height 16
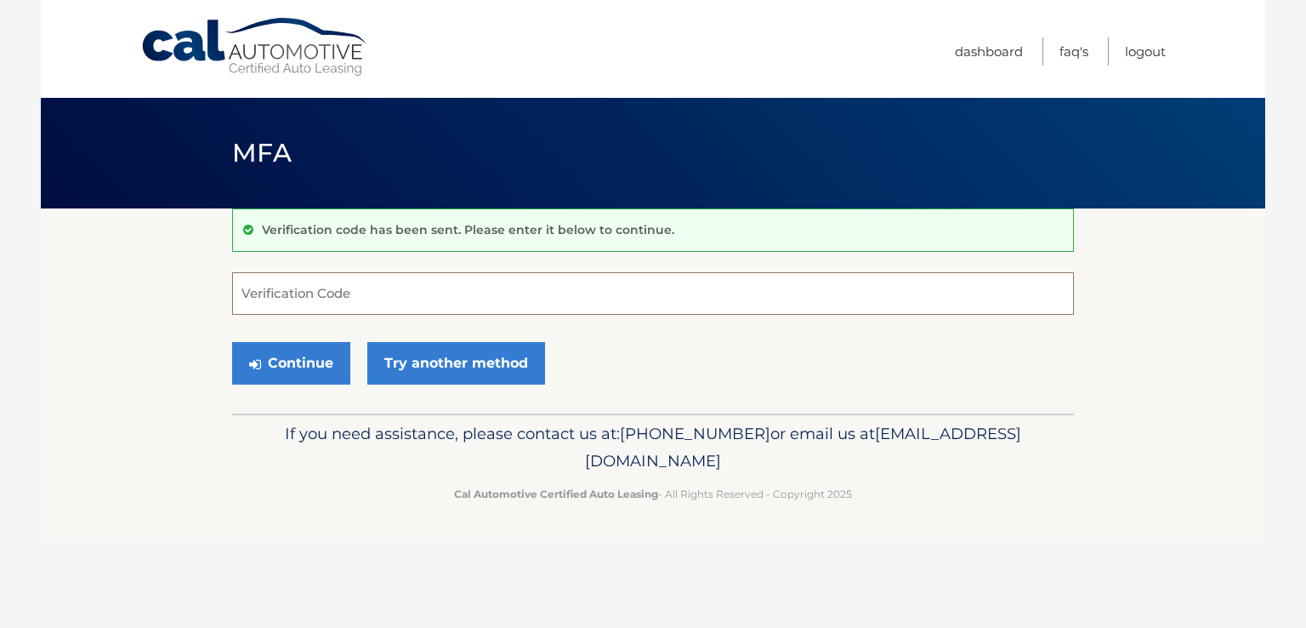
click at [350, 286] on input "Verification Code" at bounding box center [653, 293] width 842 height 43
type input "205819"
click at [287, 358] on button "Continue" at bounding box center [291, 363] width 118 height 43
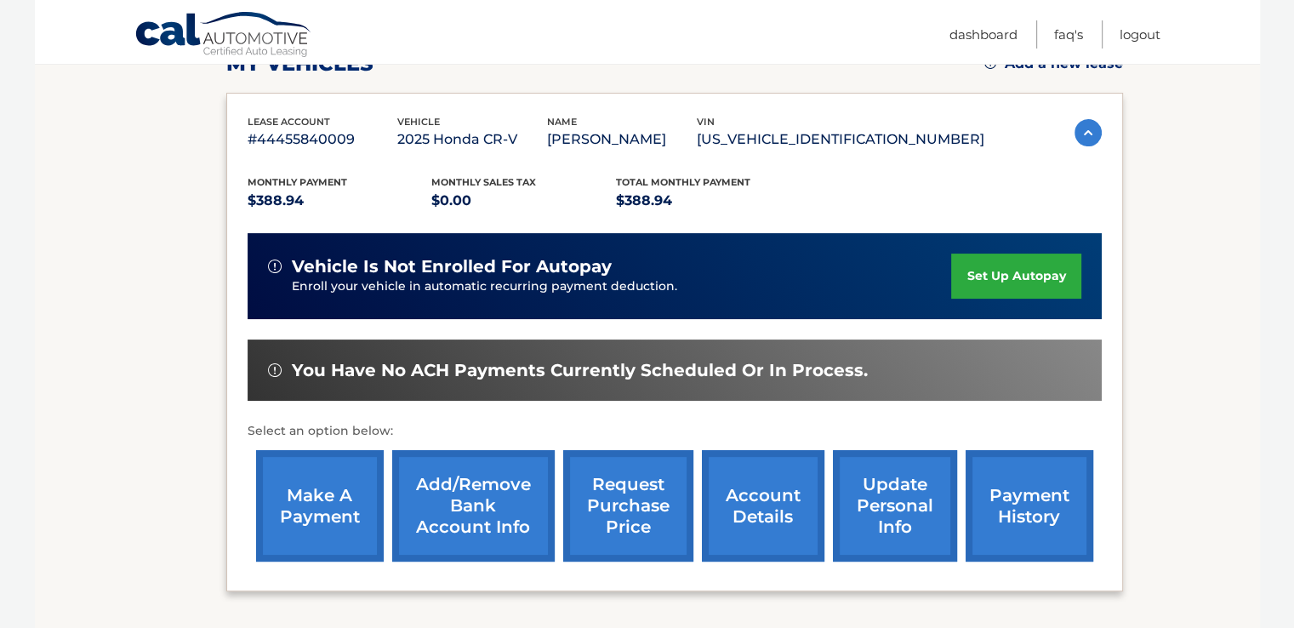
scroll to position [260, 0]
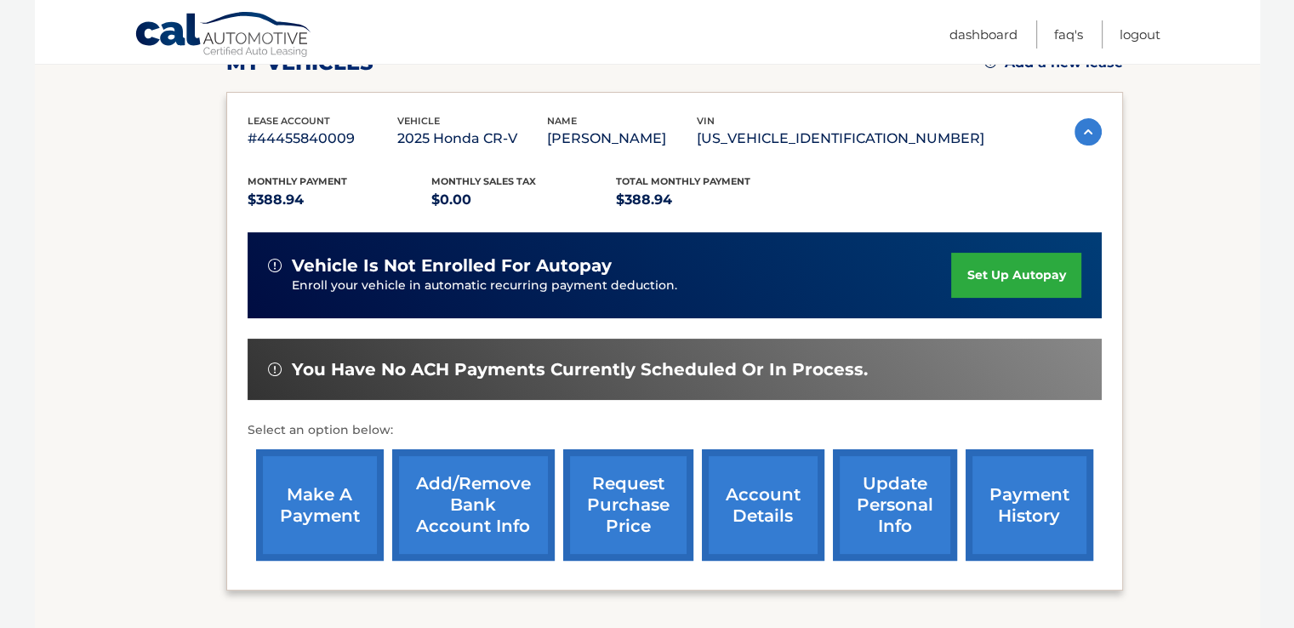
click at [1034, 527] on link "payment history" at bounding box center [1029, 504] width 128 height 111
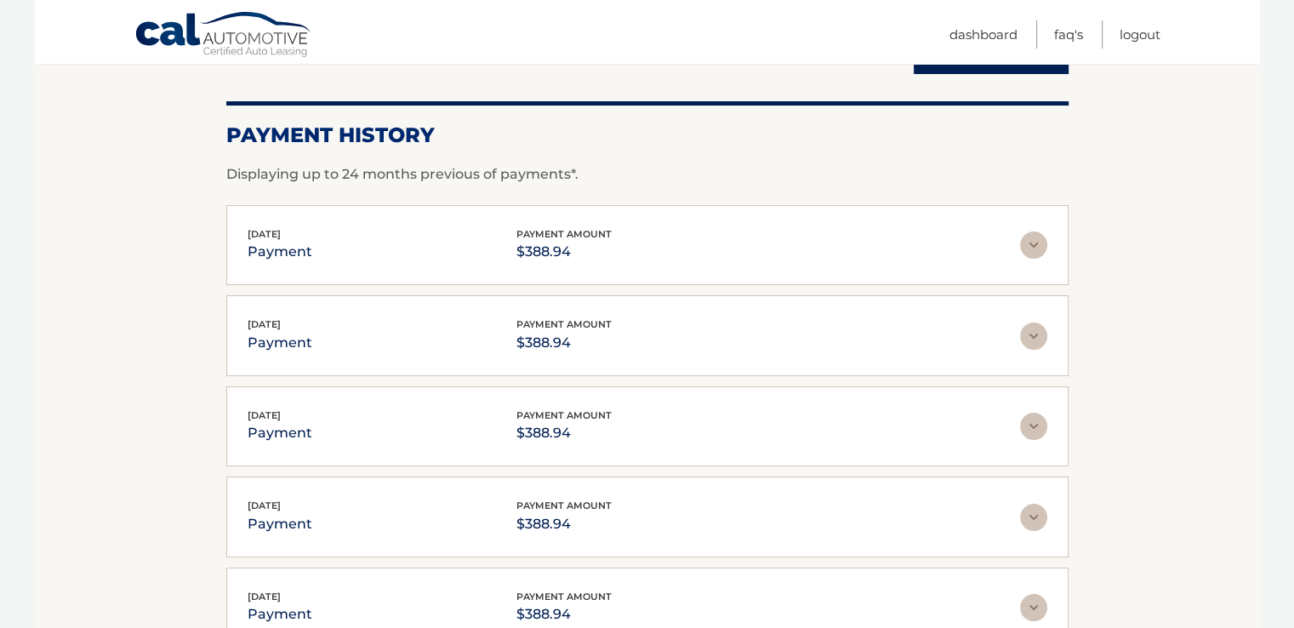
scroll to position [209, 0]
click at [1041, 242] on img at bounding box center [1033, 245] width 27 height 27
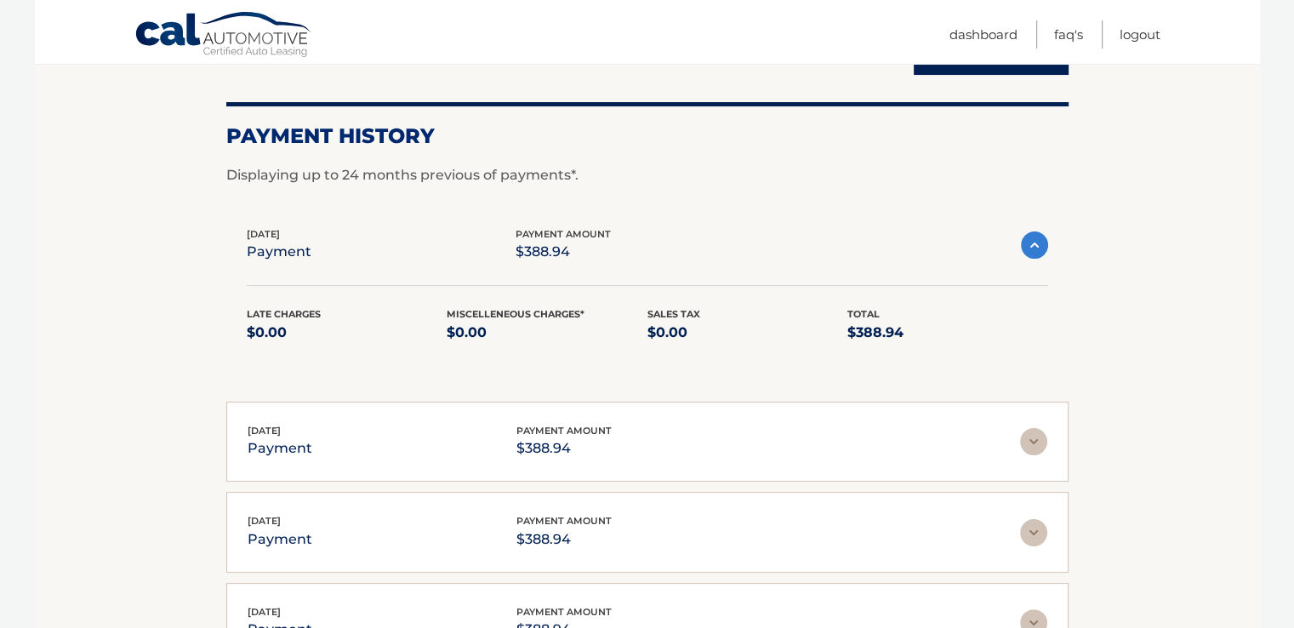
scroll to position [0, 0]
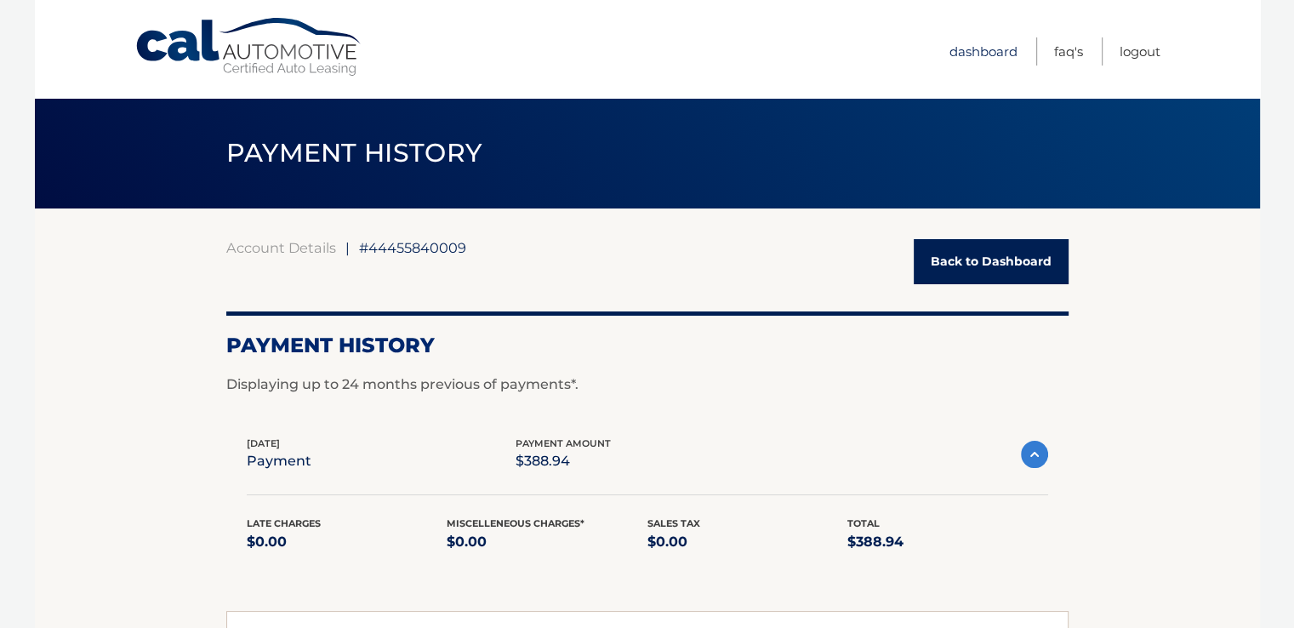
click at [982, 48] on link "Dashboard" at bounding box center [983, 51] width 68 height 28
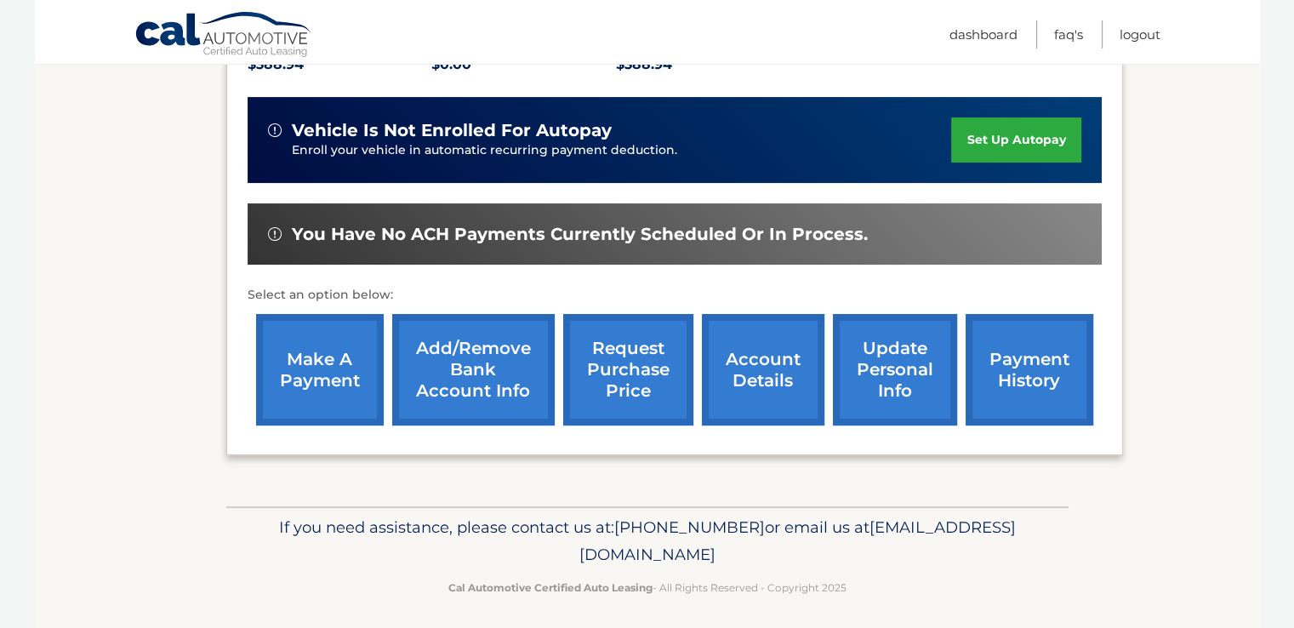
scroll to position [396, 0]
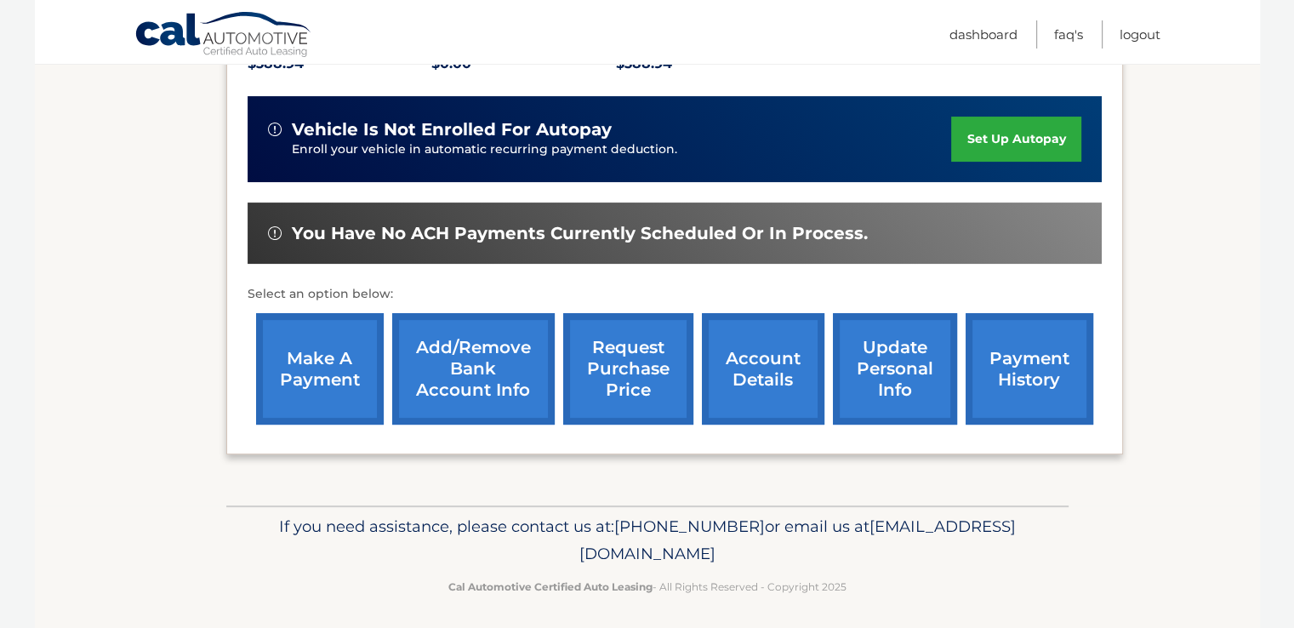
click at [745, 373] on link "account details" at bounding box center [763, 368] width 122 height 111
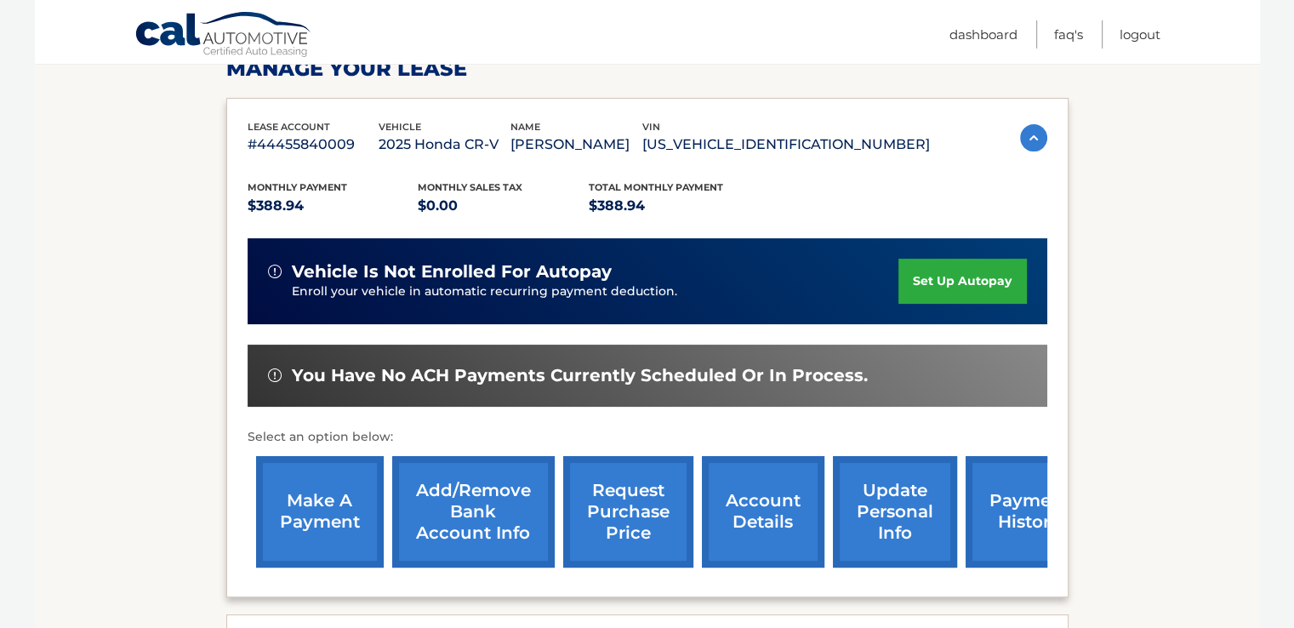
scroll to position [282, 0]
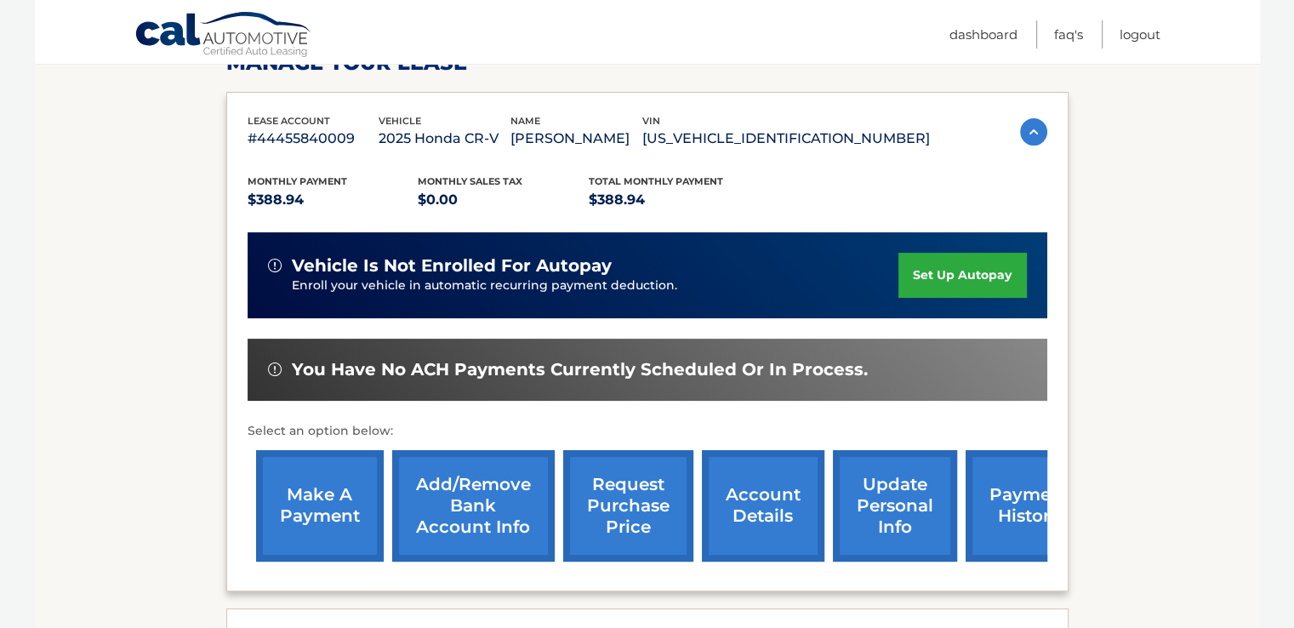
click at [885, 508] on link "update personal info" at bounding box center [895, 505] width 124 height 111
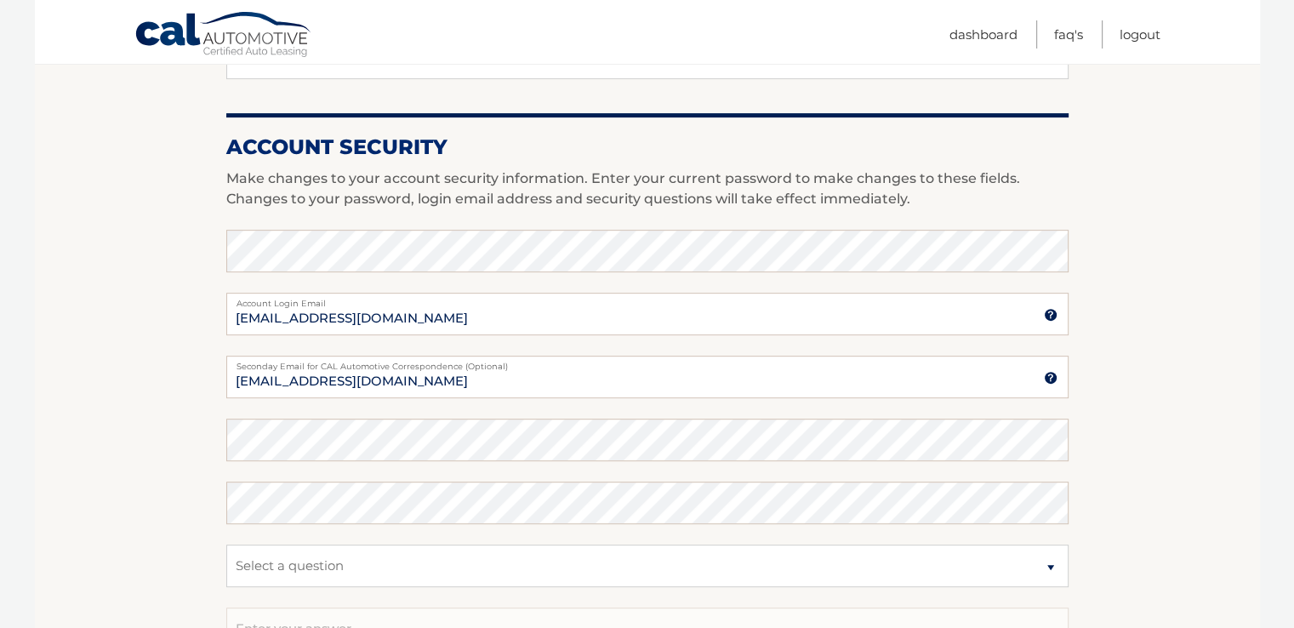
scroll to position [606, 0]
click at [398, 572] on select "Select a question What was the name of your elementary school? What is your mot…" at bounding box center [647, 565] width 842 height 43
select select "1"
click at [226, 544] on select "Select a question What was the name of your elementary school? What is your mot…" at bounding box center [647, 565] width 842 height 43
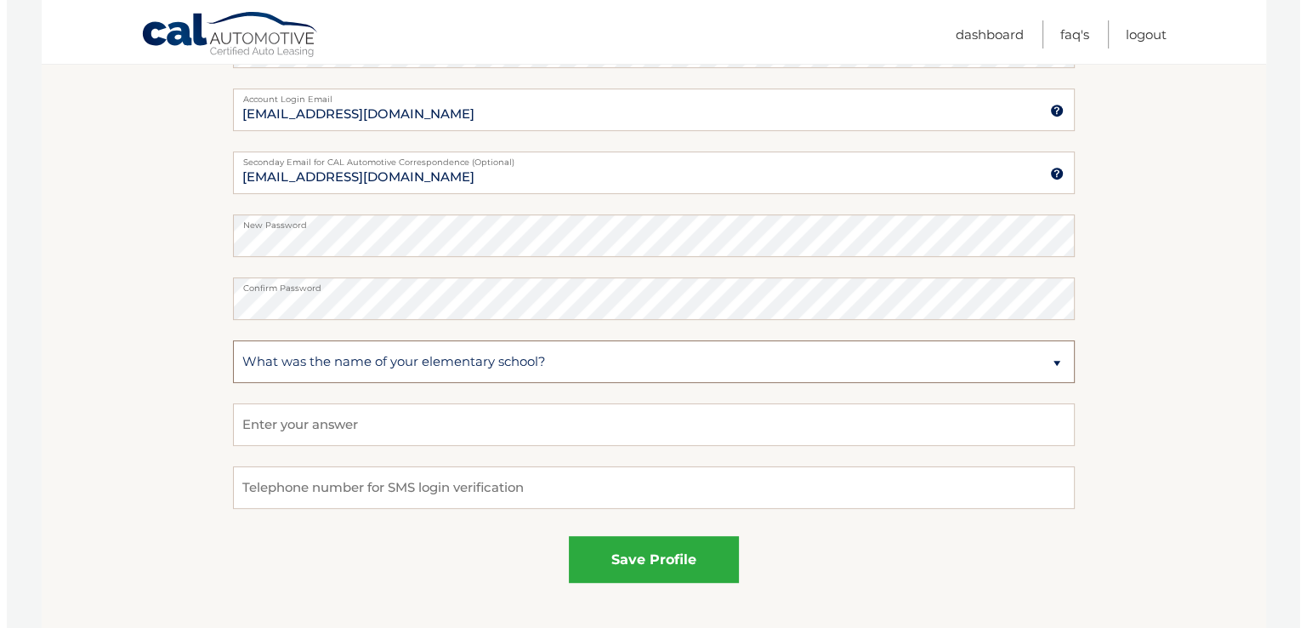
scroll to position [813, 0]
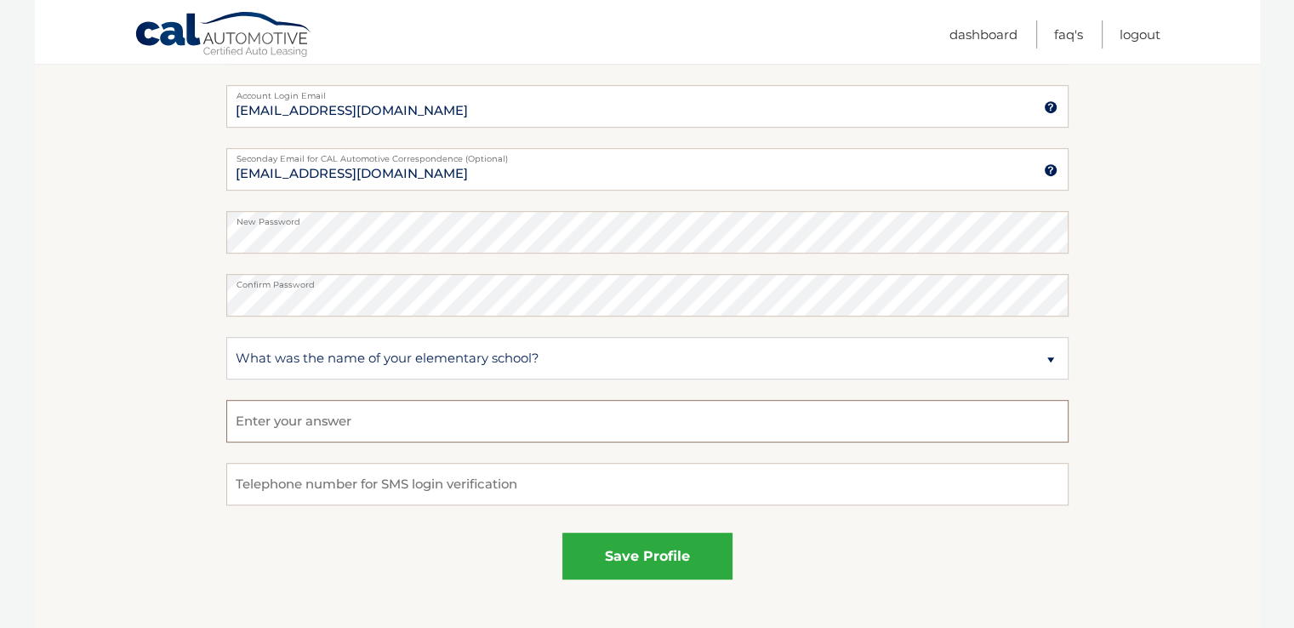
click at [319, 426] on input "text" at bounding box center [647, 421] width 842 height 43
type input "Harley Ave"
click at [301, 484] on input "tel" at bounding box center [647, 484] width 842 height 43
type input "6315599679"
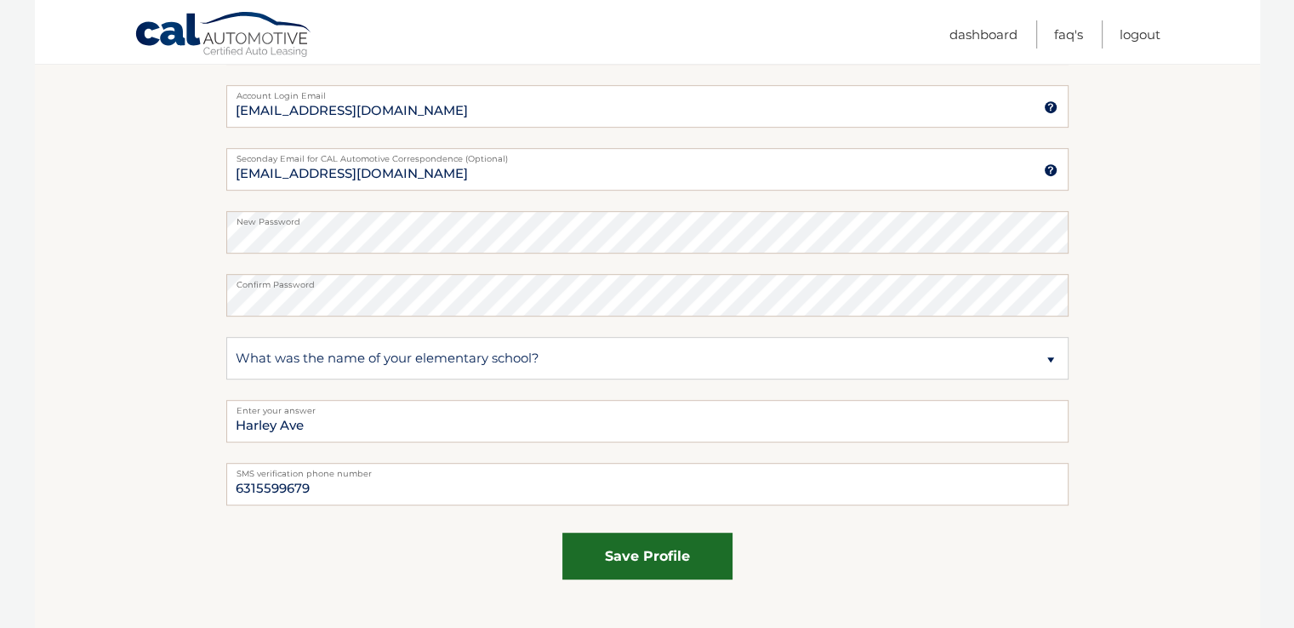
click at [658, 552] on button "save profile" at bounding box center [647, 555] width 170 height 47
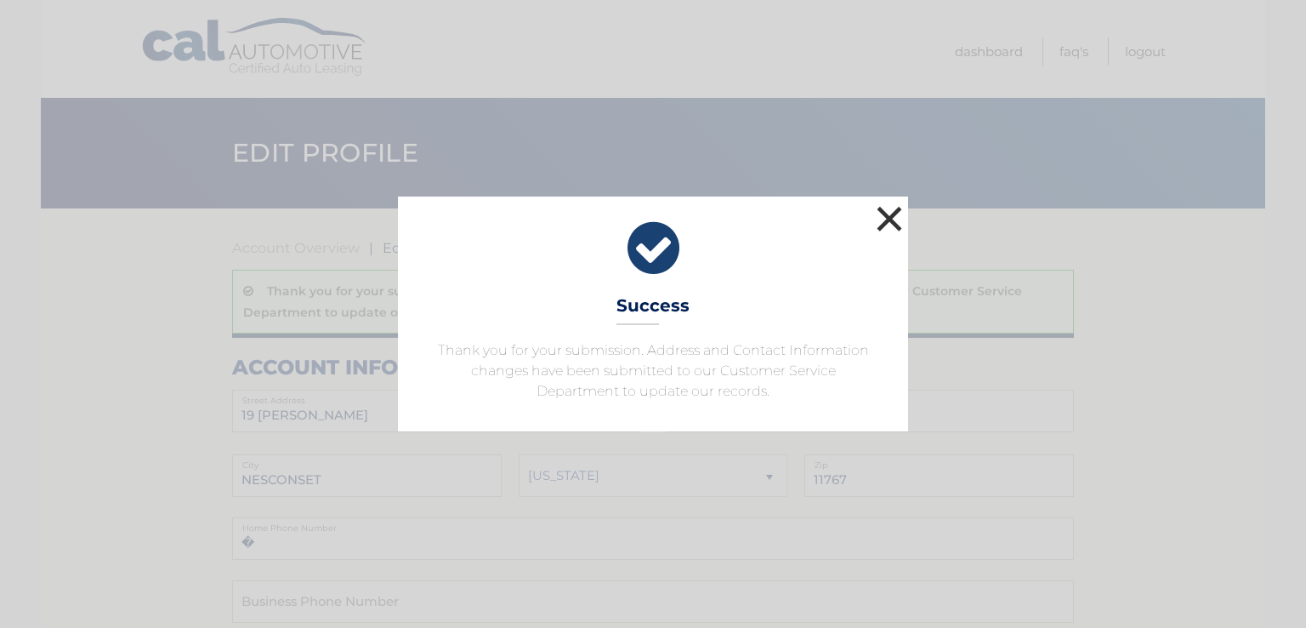
click at [882, 212] on button "×" at bounding box center [890, 219] width 34 height 34
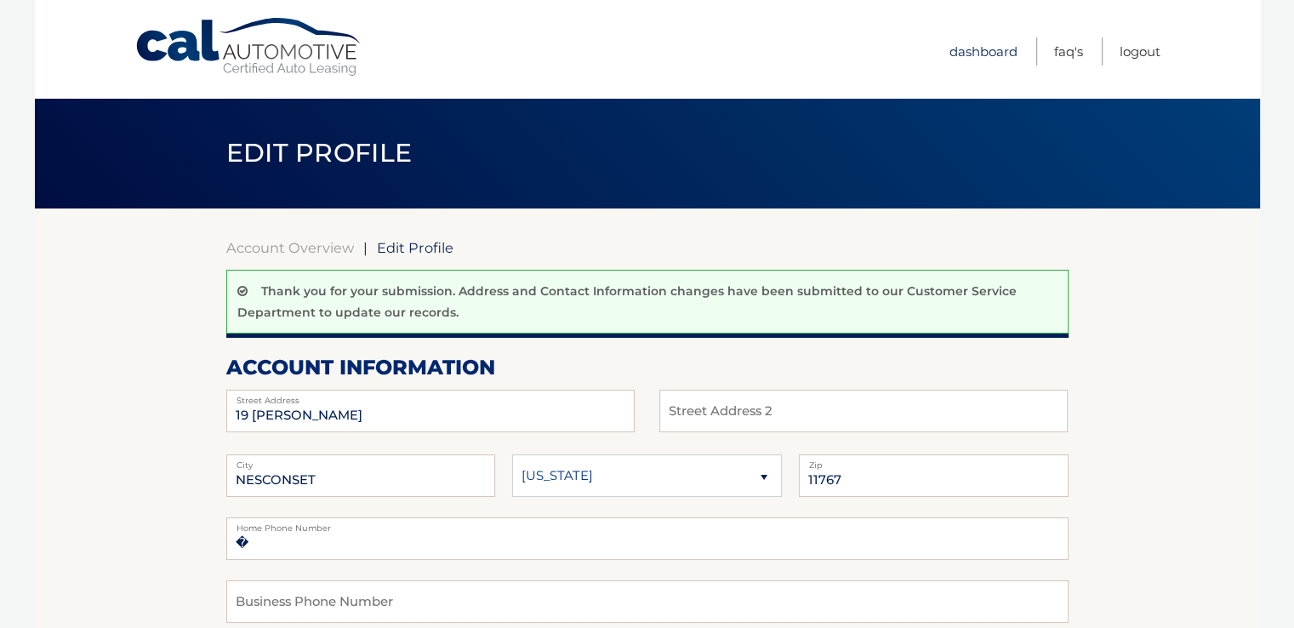
click at [983, 41] on link "Dashboard" at bounding box center [983, 51] width 68 height 28
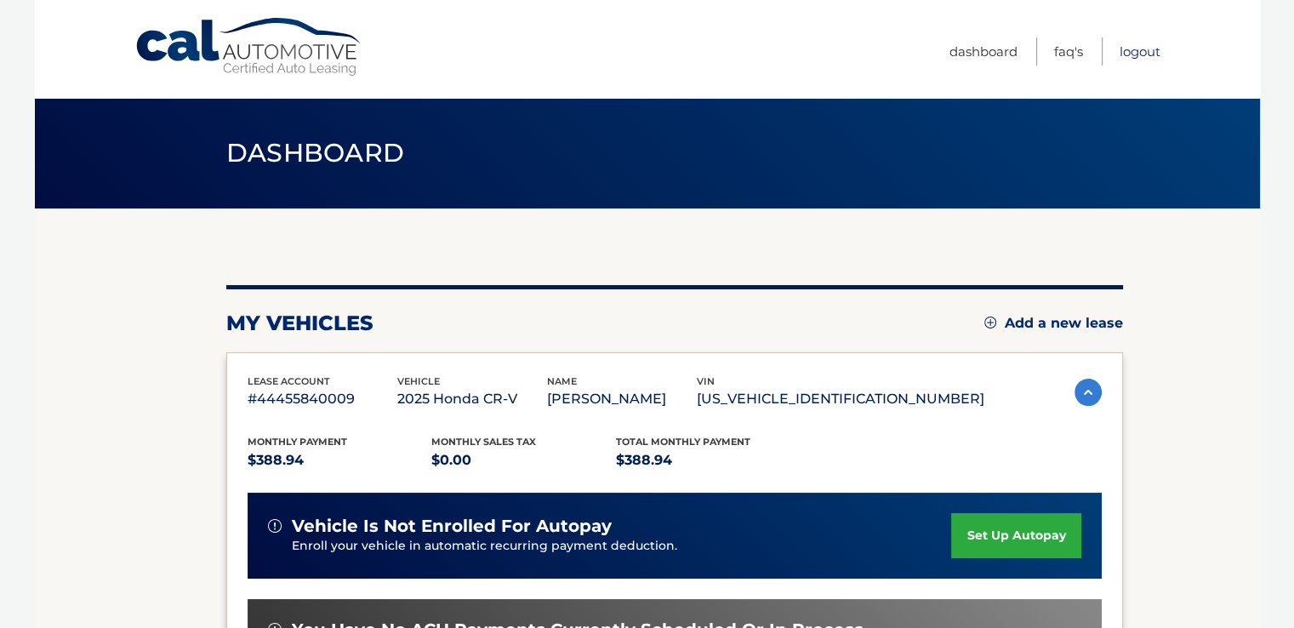
click at [1133, 48] on link "Logout" at bounding box center [1139, 51] width 41 height 28
